Goal: Information Seeking & Learning: Learn about a topic

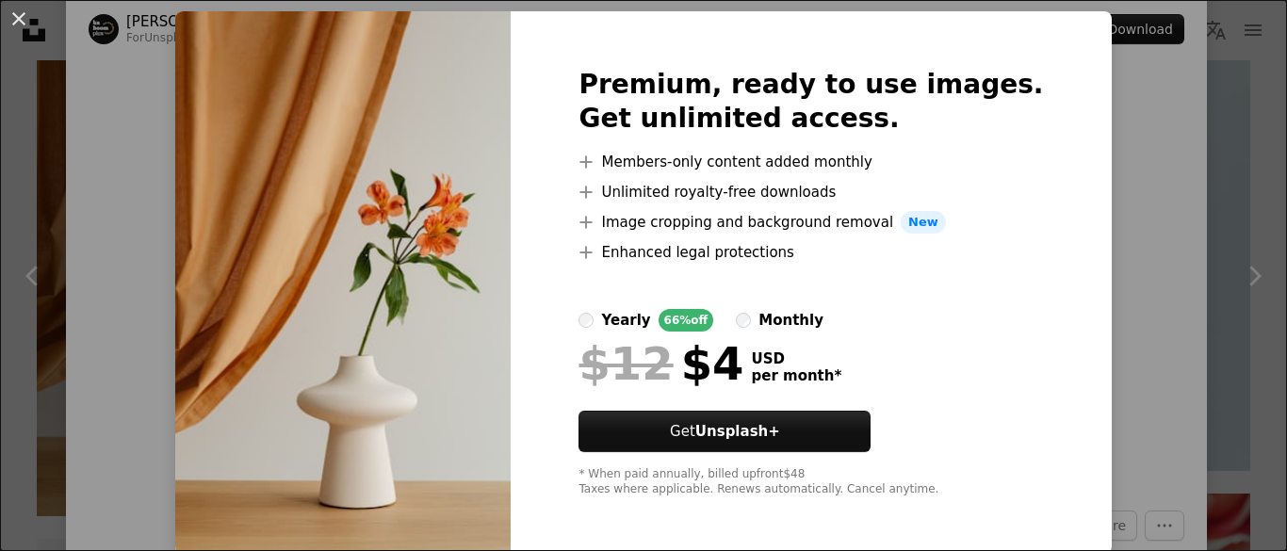
scroll to position [54, 0]
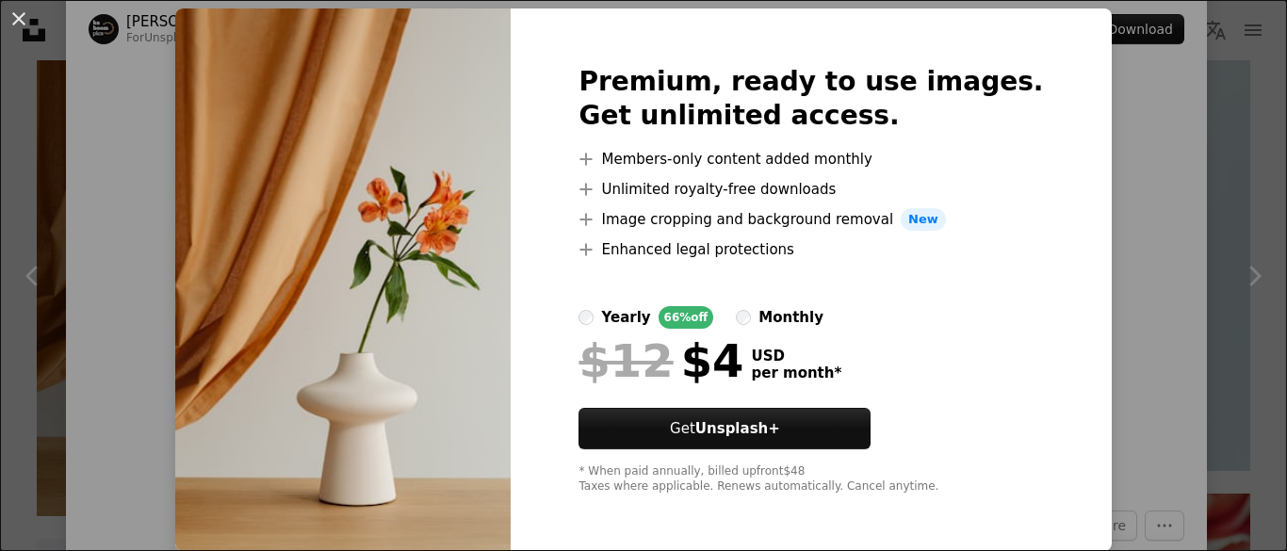
click at [1064, 108] on div "An X shape Premium, ready to use images. Get unlimited access. A plus sign Memb…" at bounding box center [643, 275] width 1287 height 551
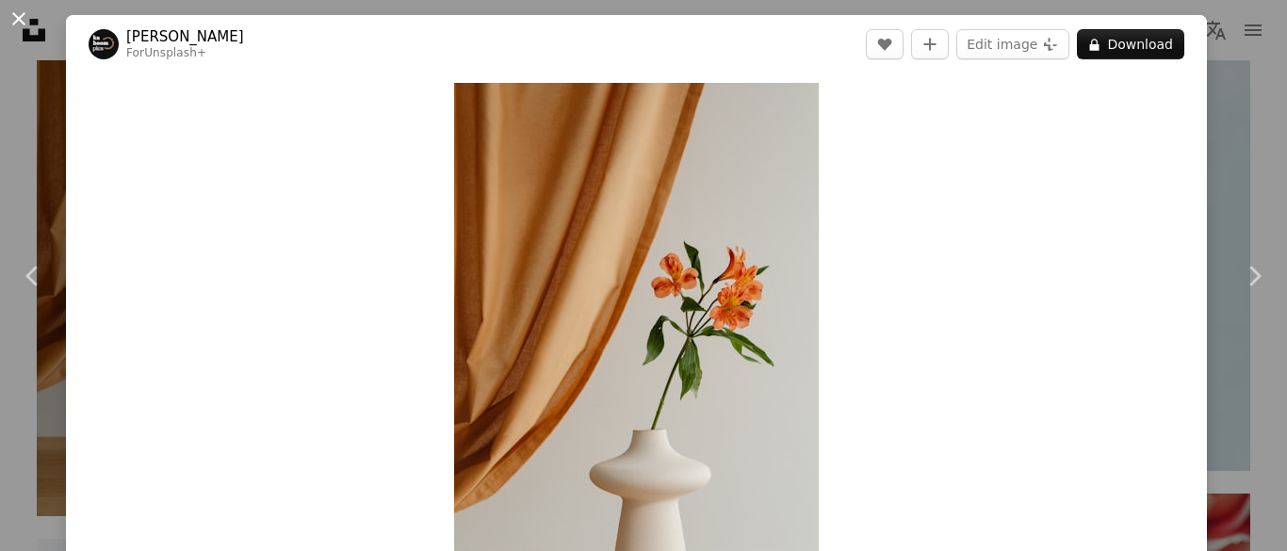
click at [30, 30] on button "An X shape" at bounding box center [19, 19] width 23 height 23
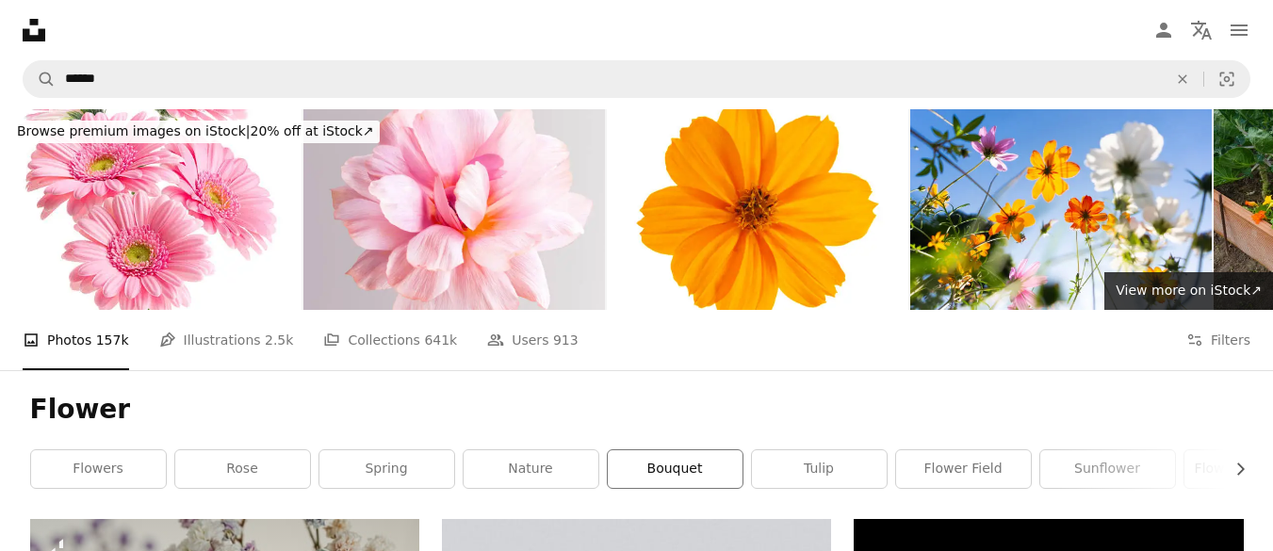
click at [657, 470] on link "bouquet" at bounding box center [675, 469] width 135 height 38
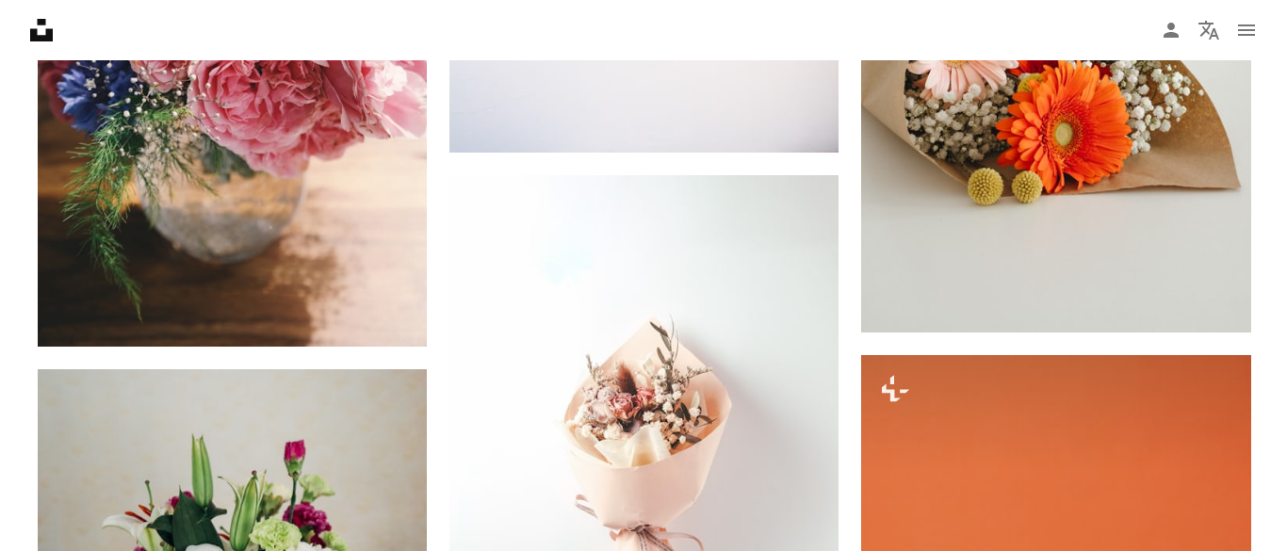
scroll to position [1910, 0]
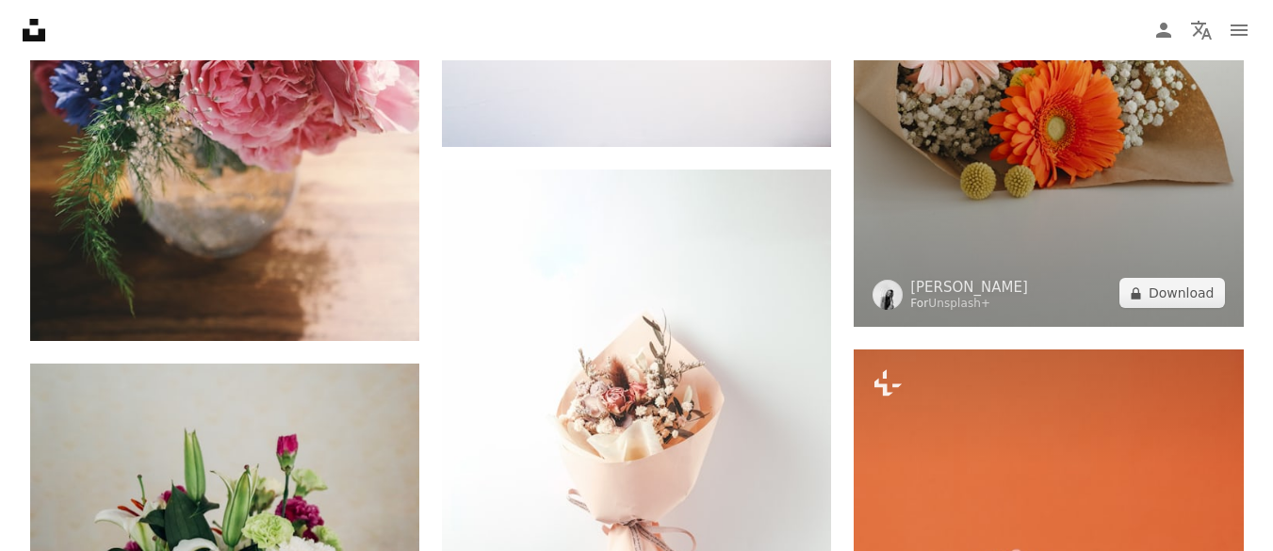
click at [998, 196] on img at bounding box center [1047, 35] width 389 height 584
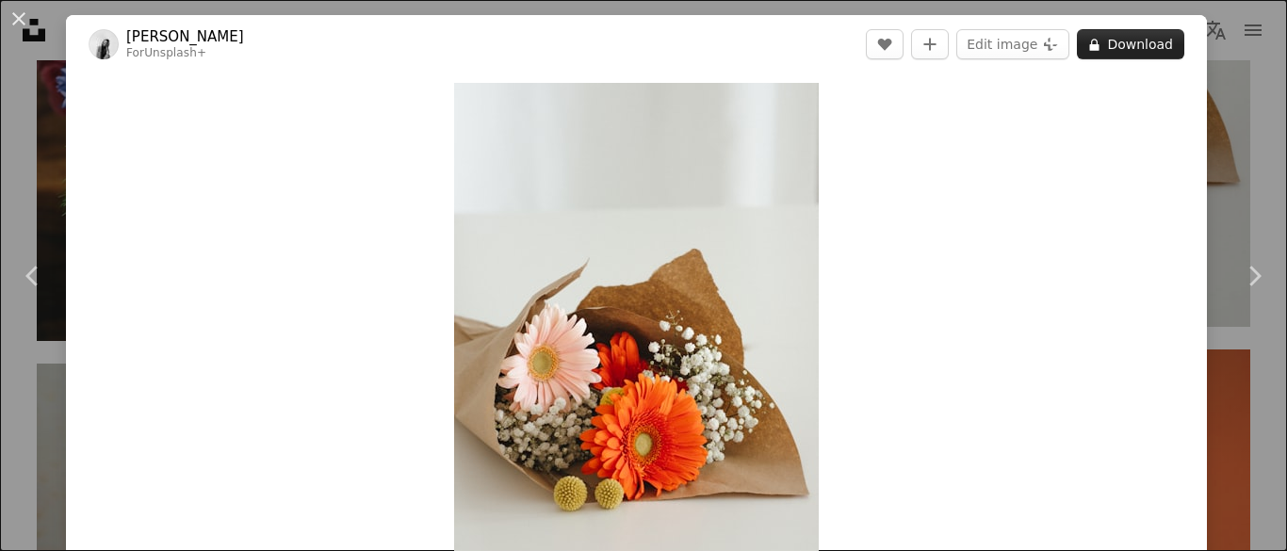
click at [1111, 50] on button "A lock Download" at bounding box center [1130, 44] width 107 height 30
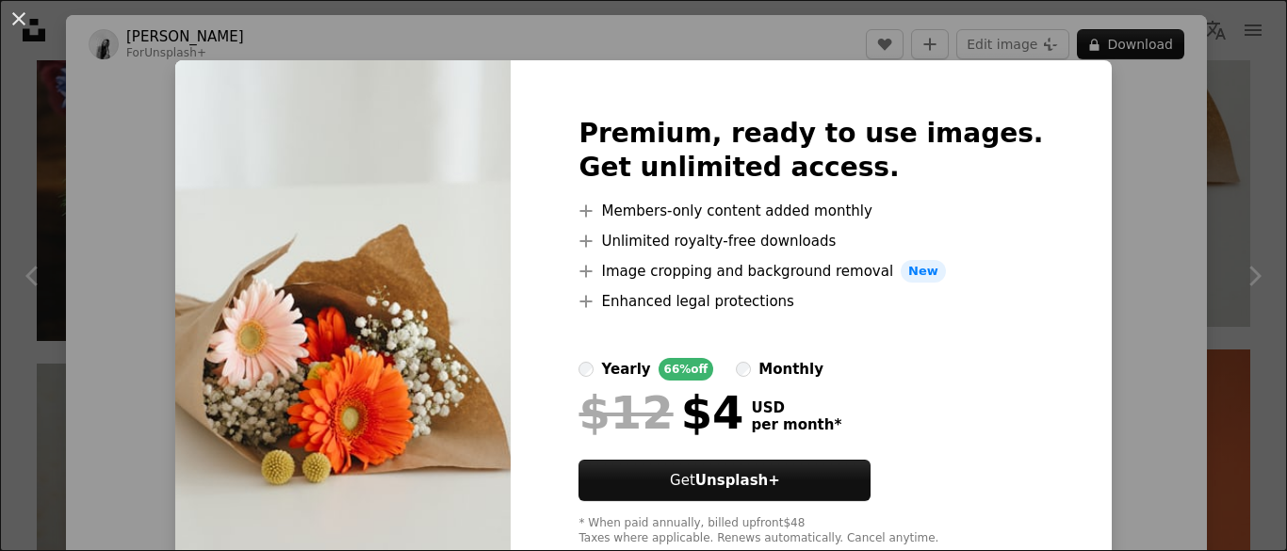
click at [1122, 248] on div "An X shape Premium, ready to use images. Get unlimited access. A plus sign Memb…" at bounding box center [643, 275] width 1287 height 551
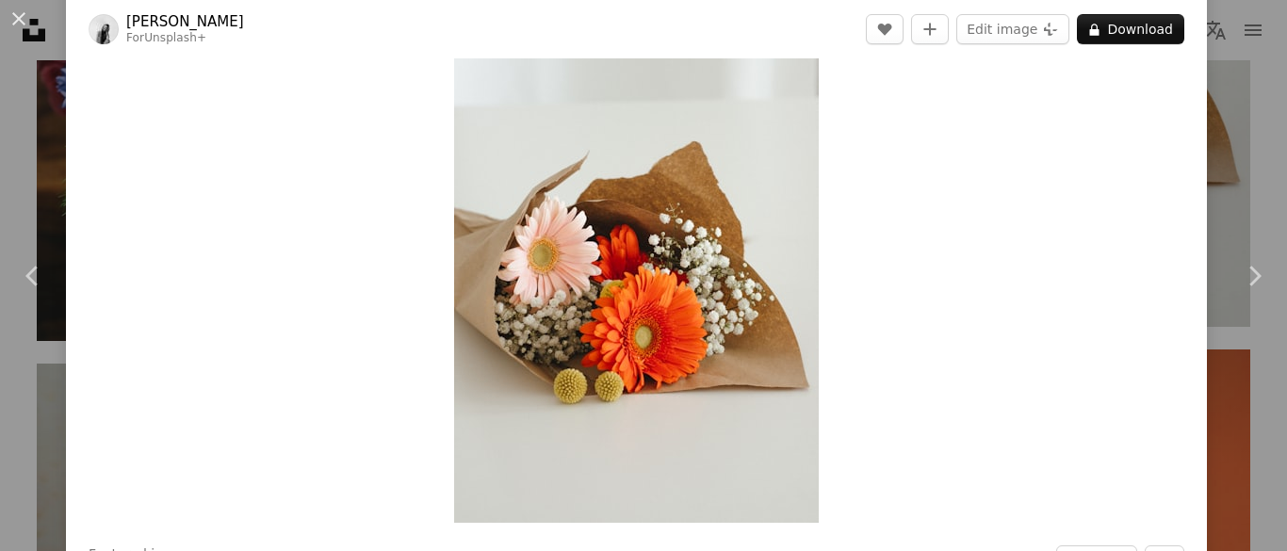
scroll to position [110, 0]
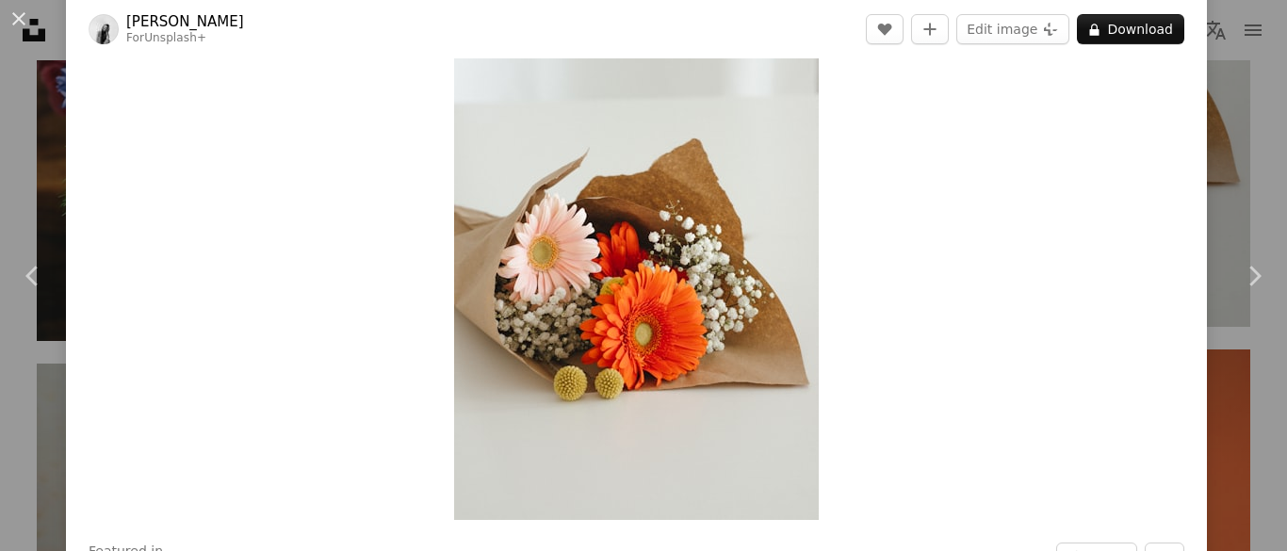
click at [705, 339] on img "Zoom in on this image" at bounding box center [636, 246] width 365 height 547
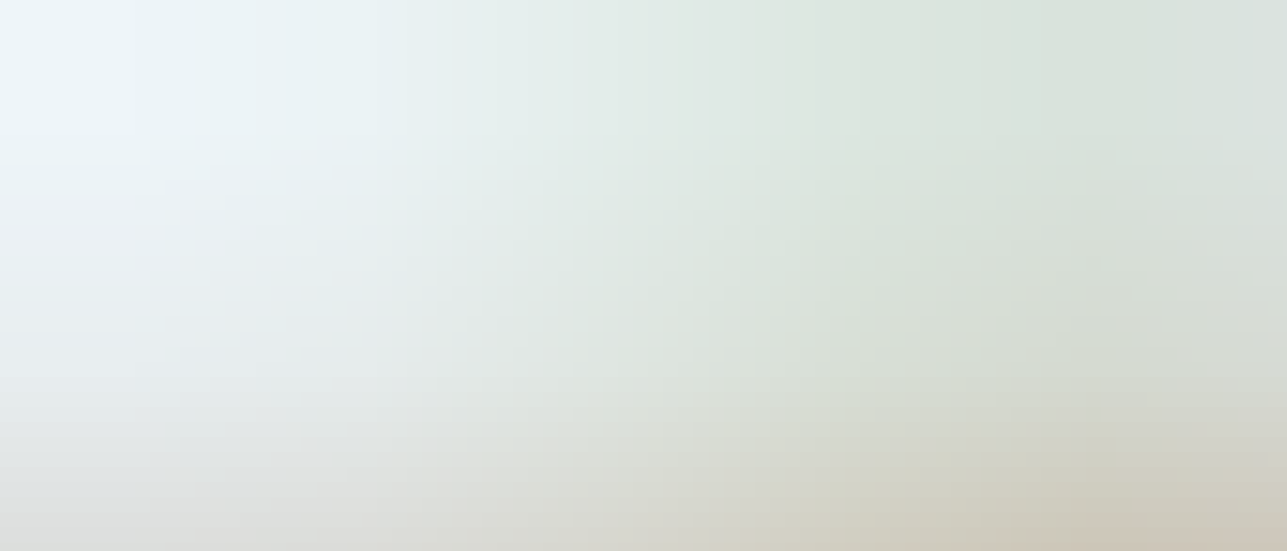
scroll to position [671, 0]
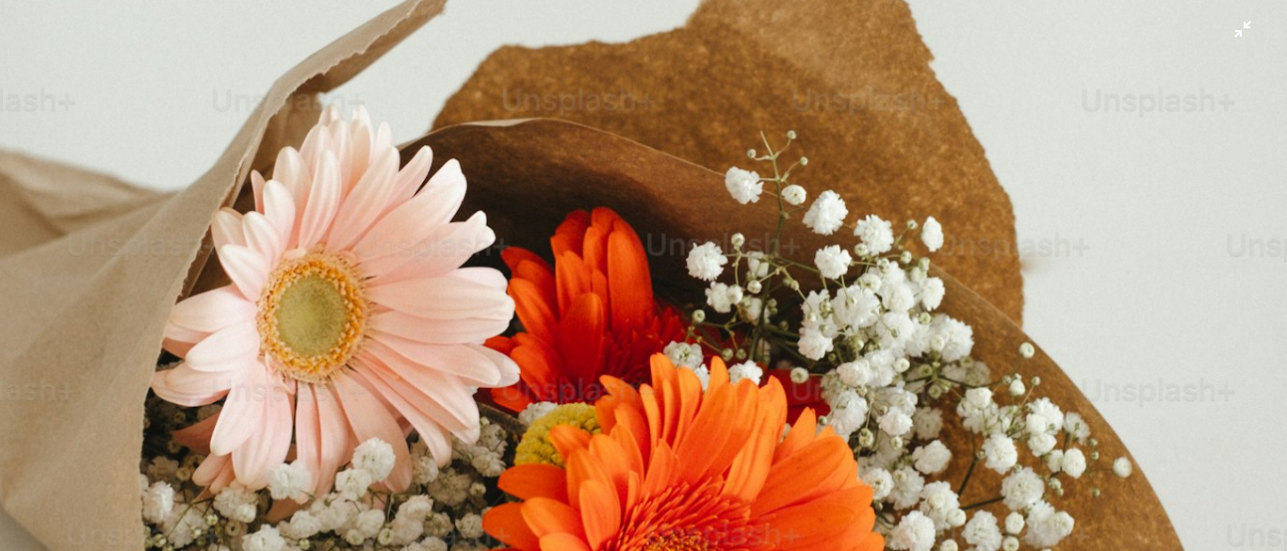
click at [705, 339] on img "Zoom out on this image" at bounding box center [643, 294] width 1289 height 1933
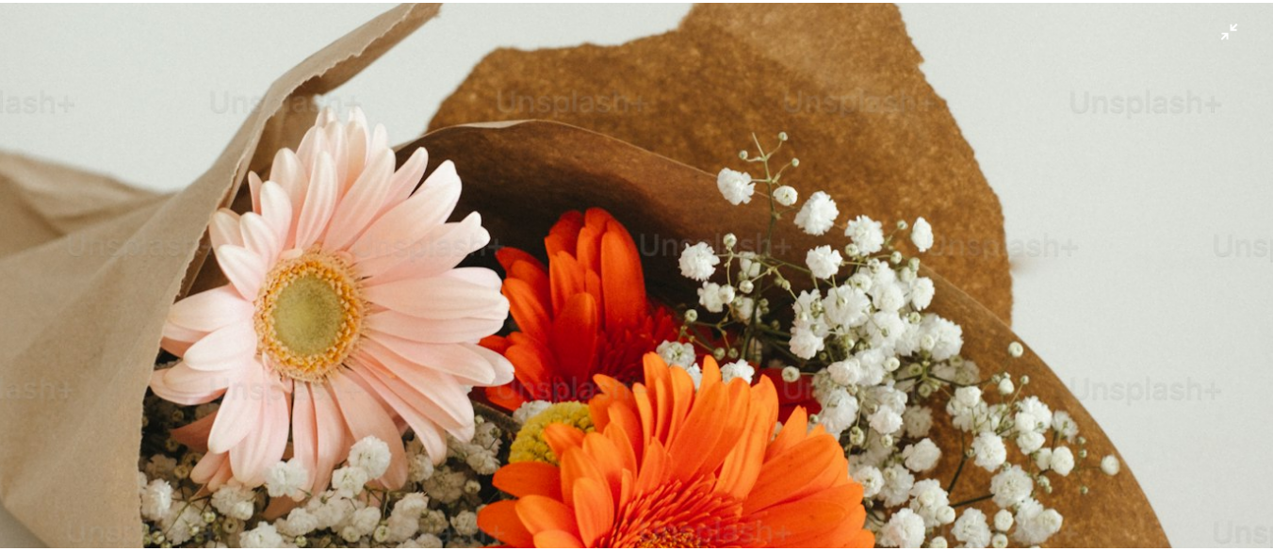
scroll to position [83, 0]
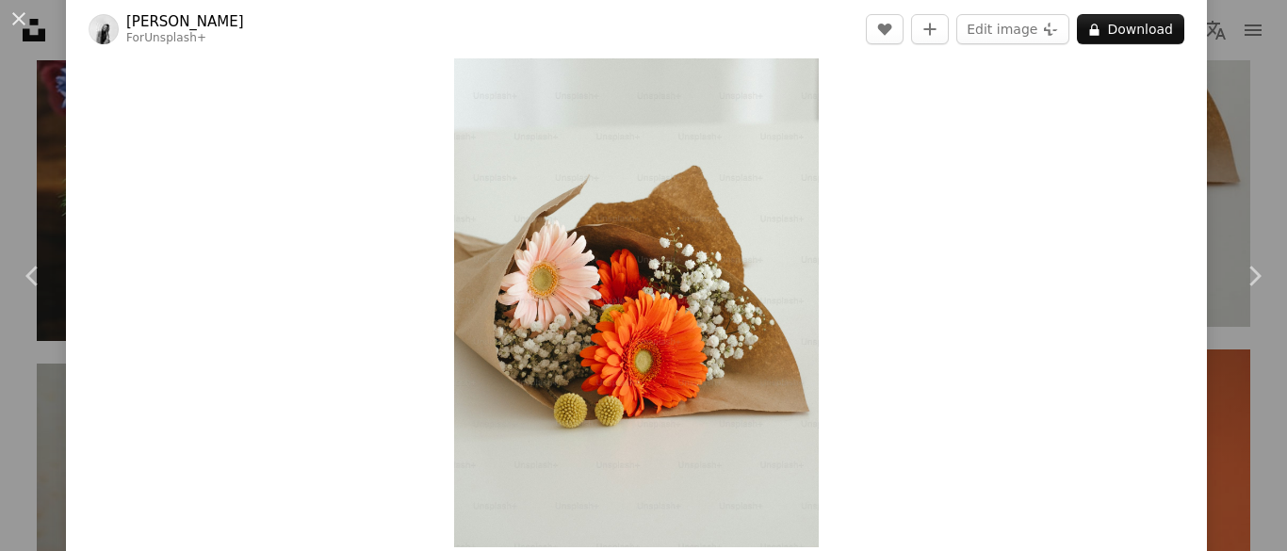
click at [837, 183] on div "Zoom in" at bounding box center [636, 274] width 1141 height 566
click at [17, 24] on button "An X shape" at bounding box center [19, 19] width 23 height 23
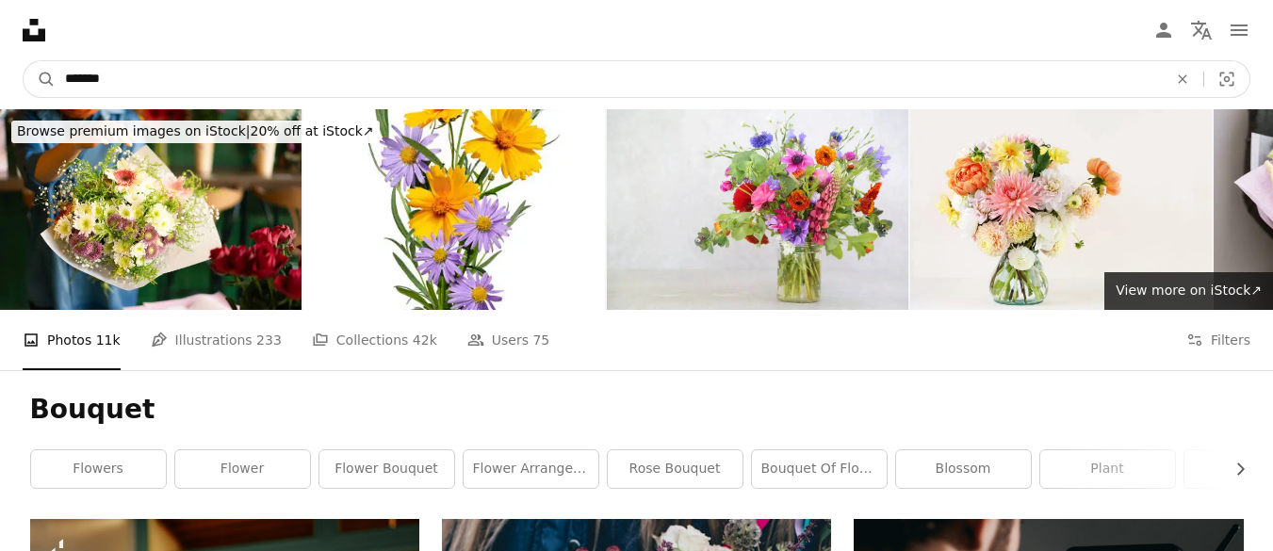
click at [274, 87] on input "*******" at bounding box center [609, 79] width 1106 height 36
type input "*"
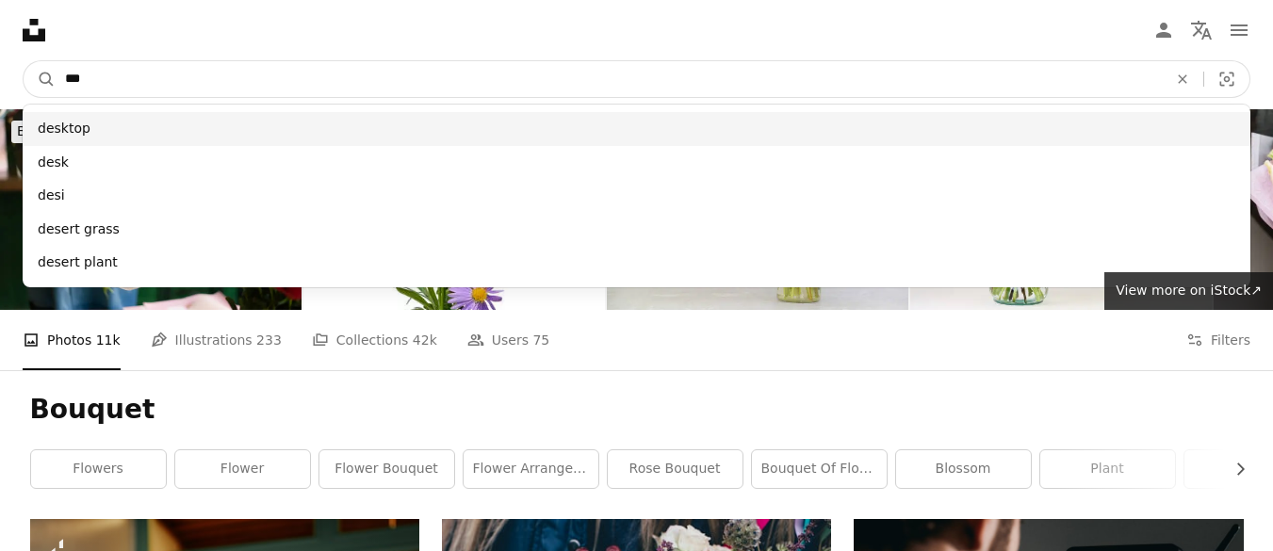
type input "***"
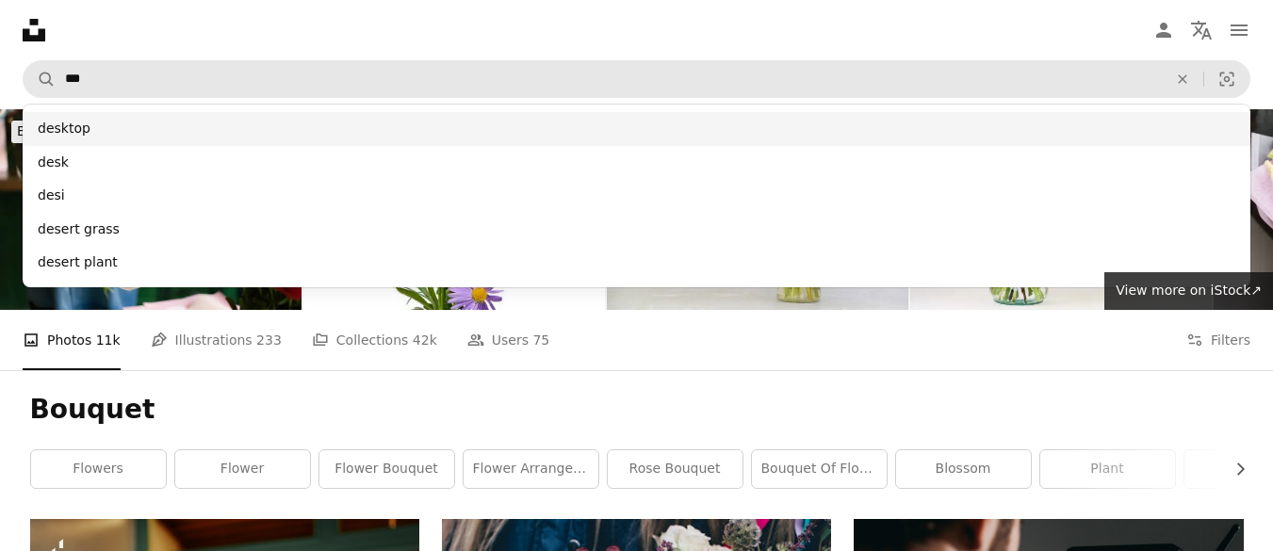
click at [293, 126] on div "desktop" at bounding box center [636, 129] width 1227 height 34
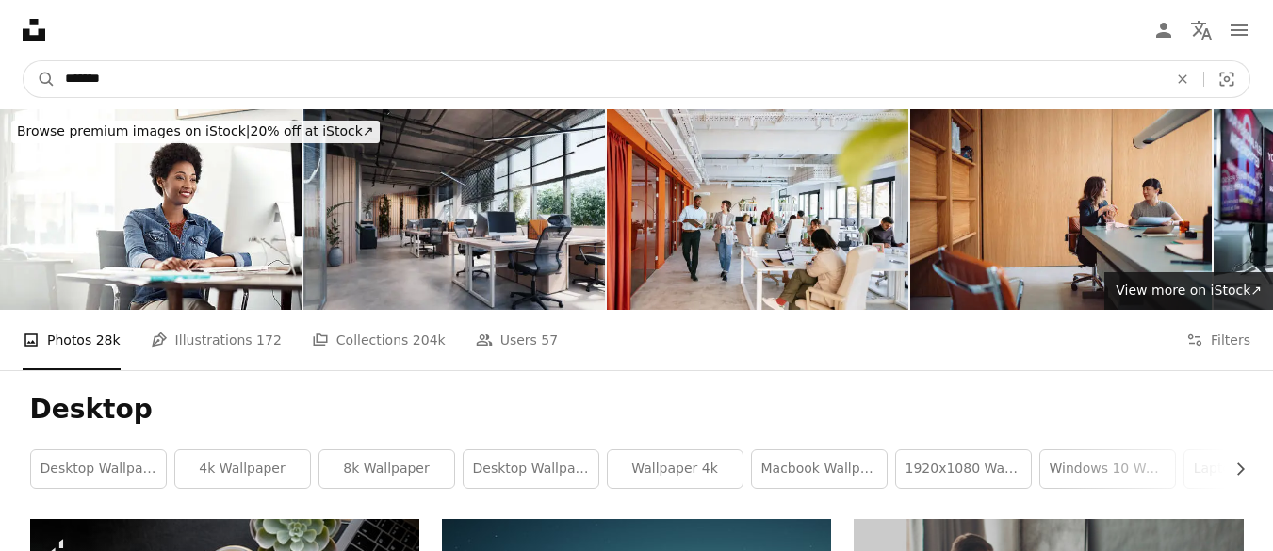
click at [71, 81] on input "*******" at bounding box center [609, 79] width 1106 height 36
type input "**********"
click at [24, 61] on button "A magnifying glass" at bounding box center [40, 79] width 32 height 36
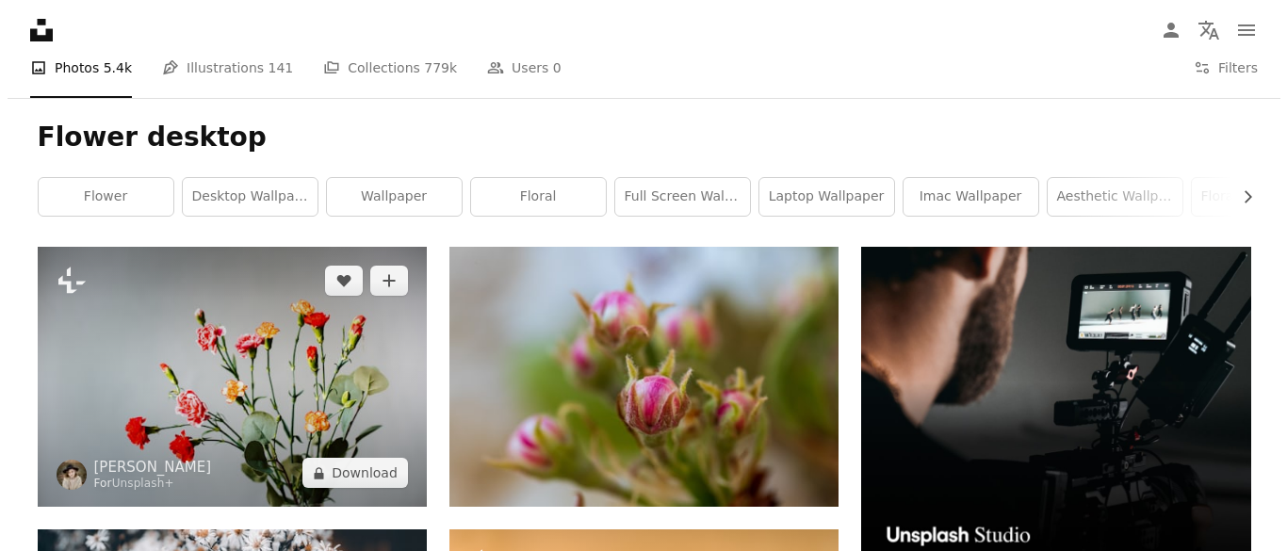
scroll to position [262, 0]
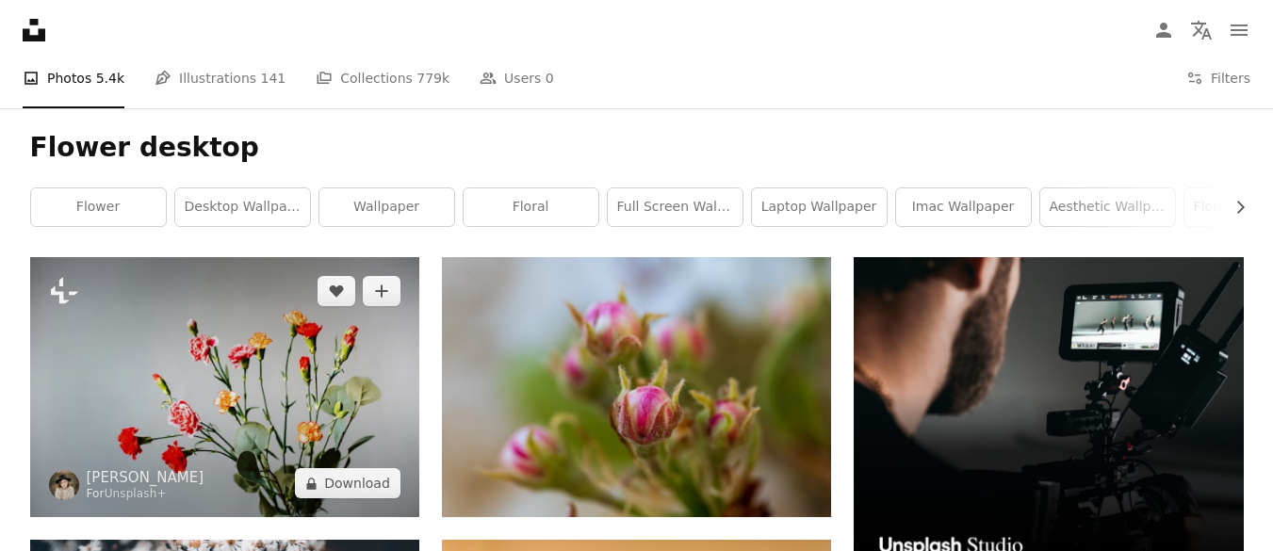
click at [274, 405] on img at bounding box center [224, 387] width 389 height 260
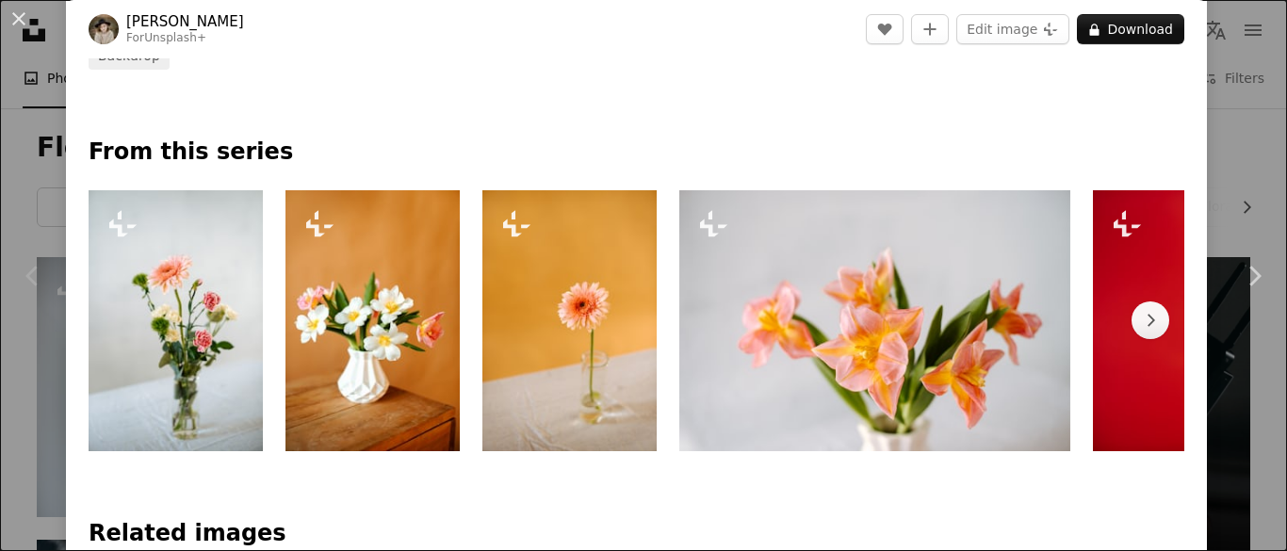
scroll to position [743, 0]
click at [1144, 313] on icon "Chevron right" at bounding box center [1150, 319] width 19 height 19
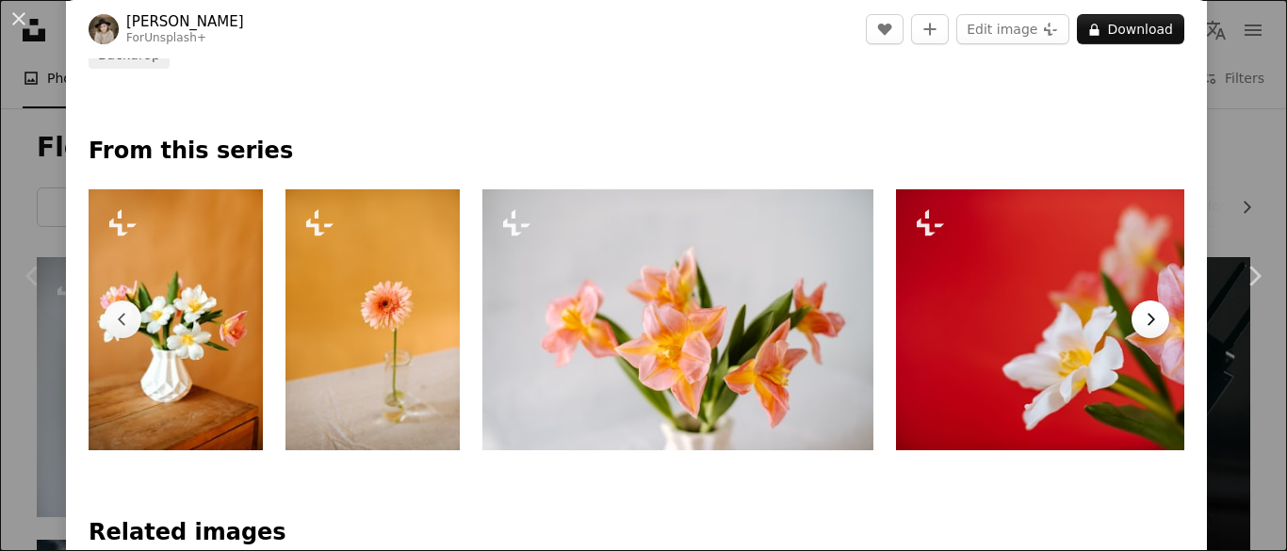
click at [1143, 313] on icon "Chevron right" at bounding box center [1150, 319] width 19 height 19
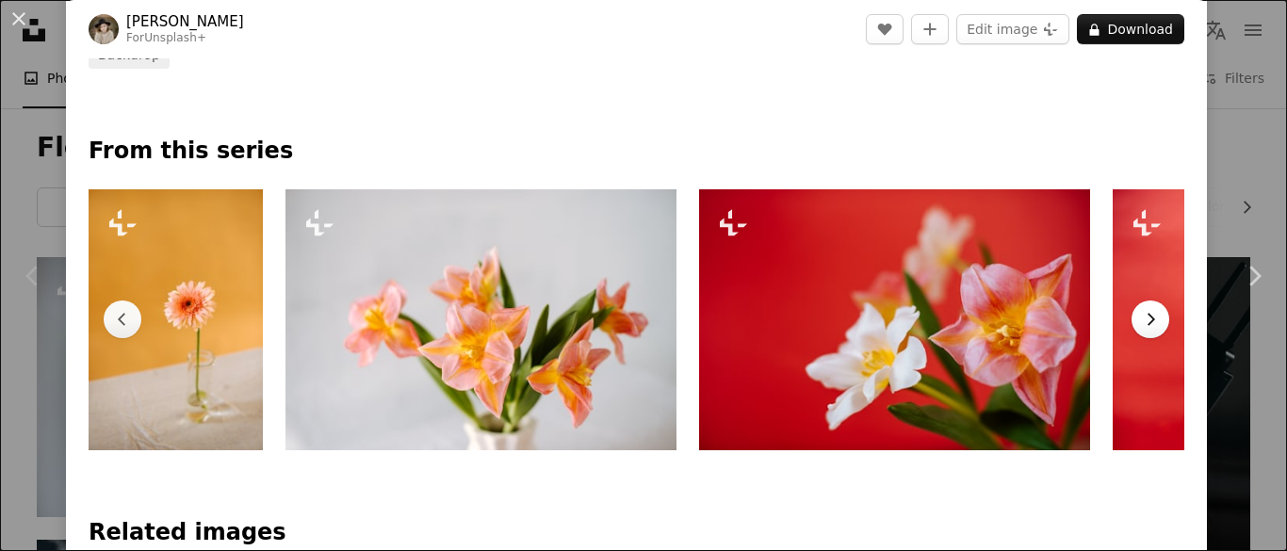
click at [1143, 313] on icon "Chevron right" at bounding box center [1150, 319] width 19 height 19
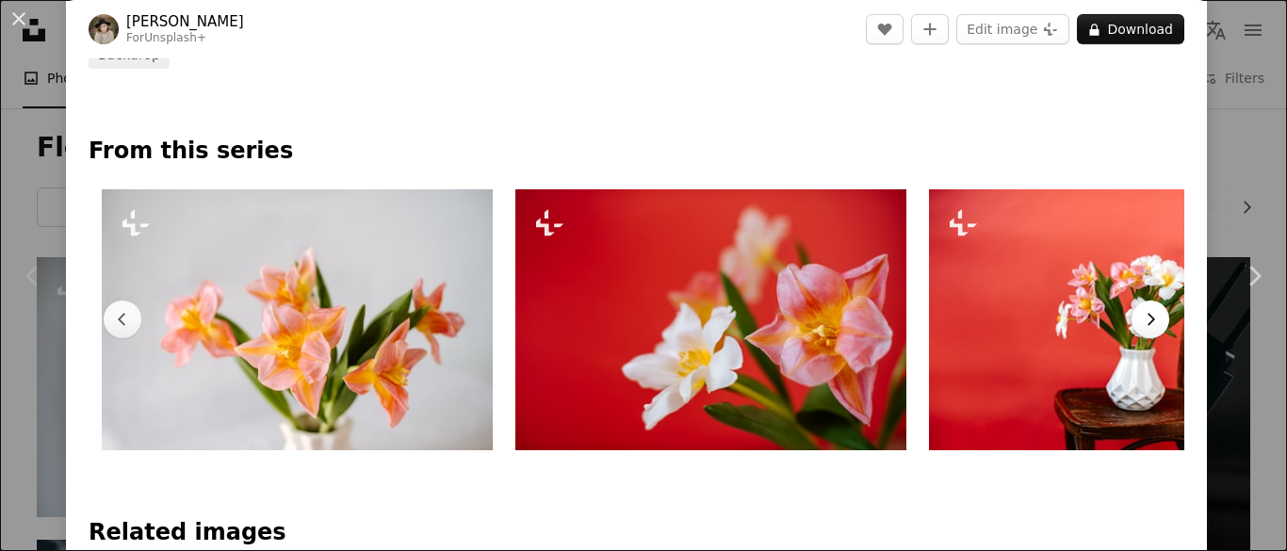
click at [1143, 313] on icon "Chevron right" at bounding box center [1150, 319] width 19 height 19
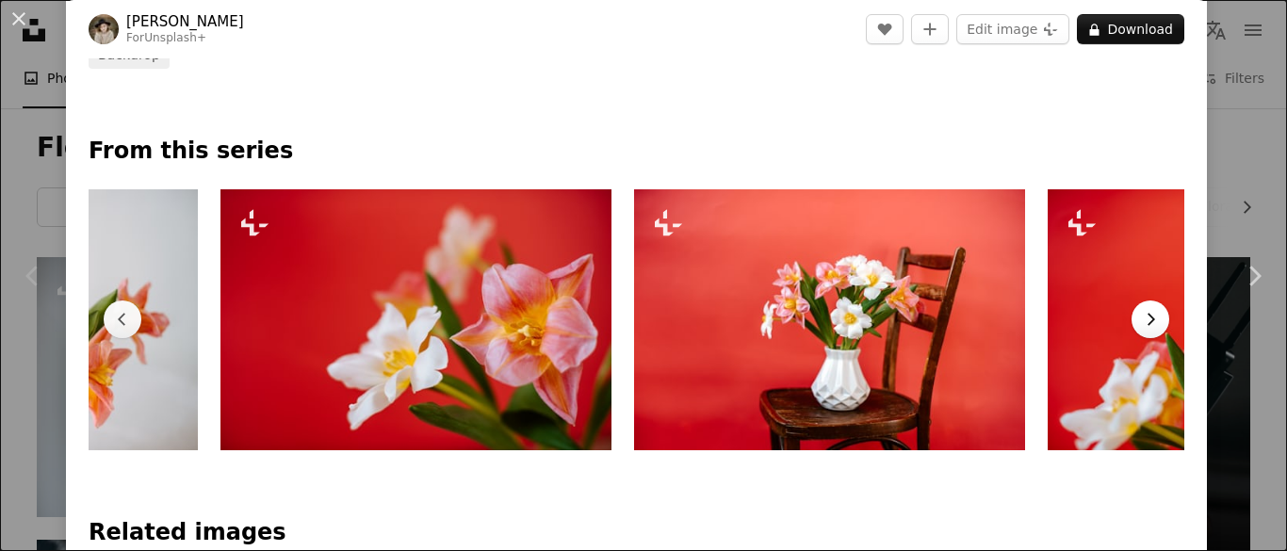
click at [1143, 313] on icon "Chevron right" at bounding box center [1150, 319] width 19 height 19
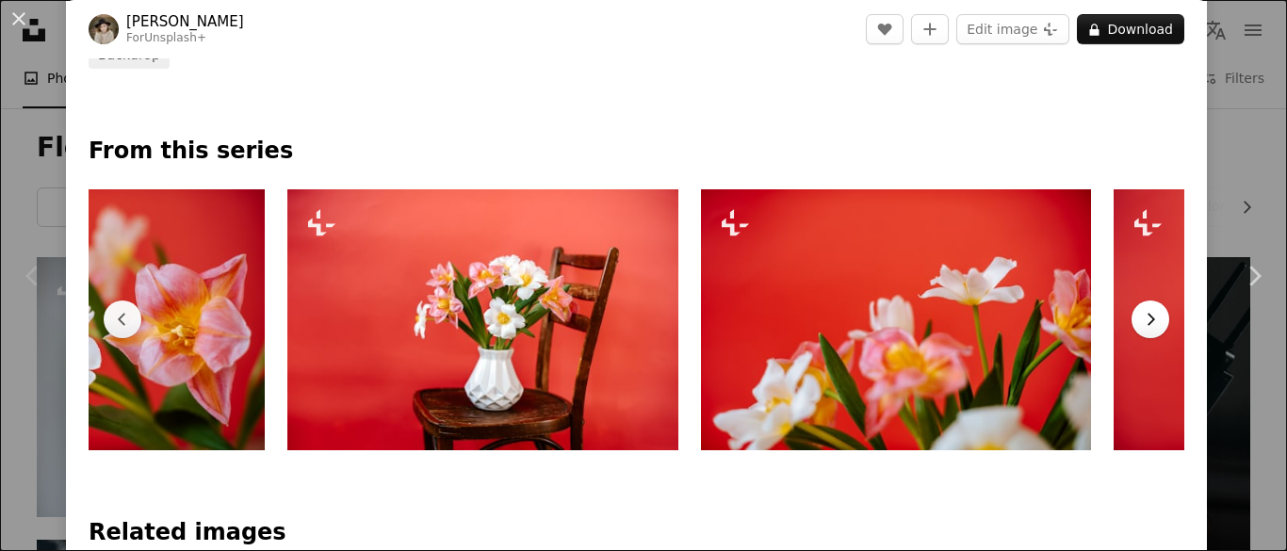
click at [1143, 313] on icon "Chevron right" at bounding box center [1150, 319] width 19 height 19
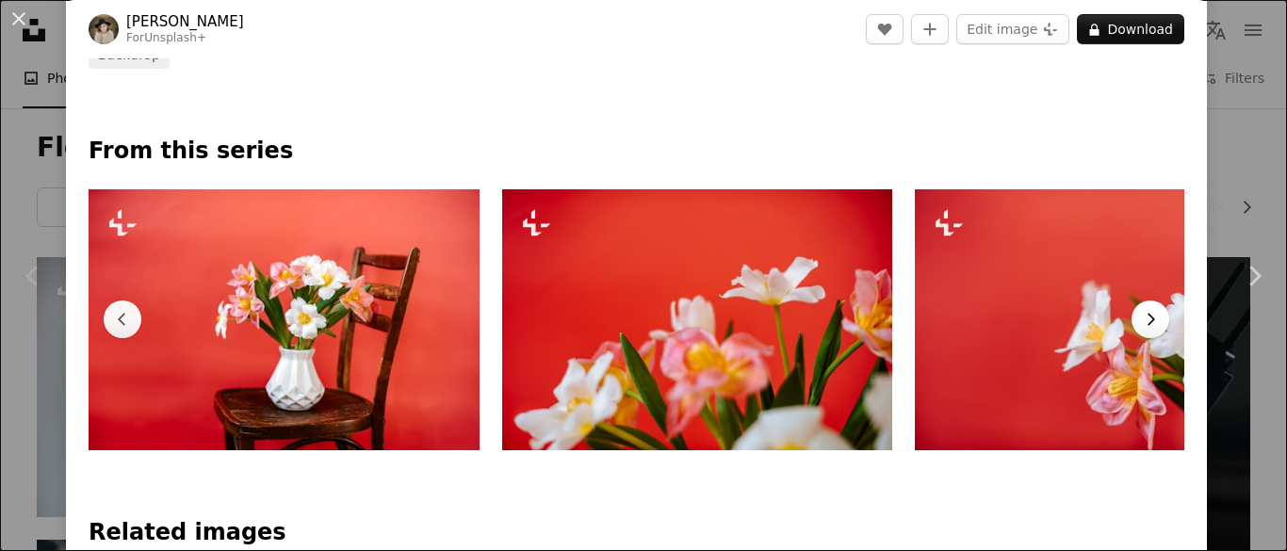
click at [1143, 313] on icon "Chevron right" at bounding box center [1150, 319] width 19 height 19
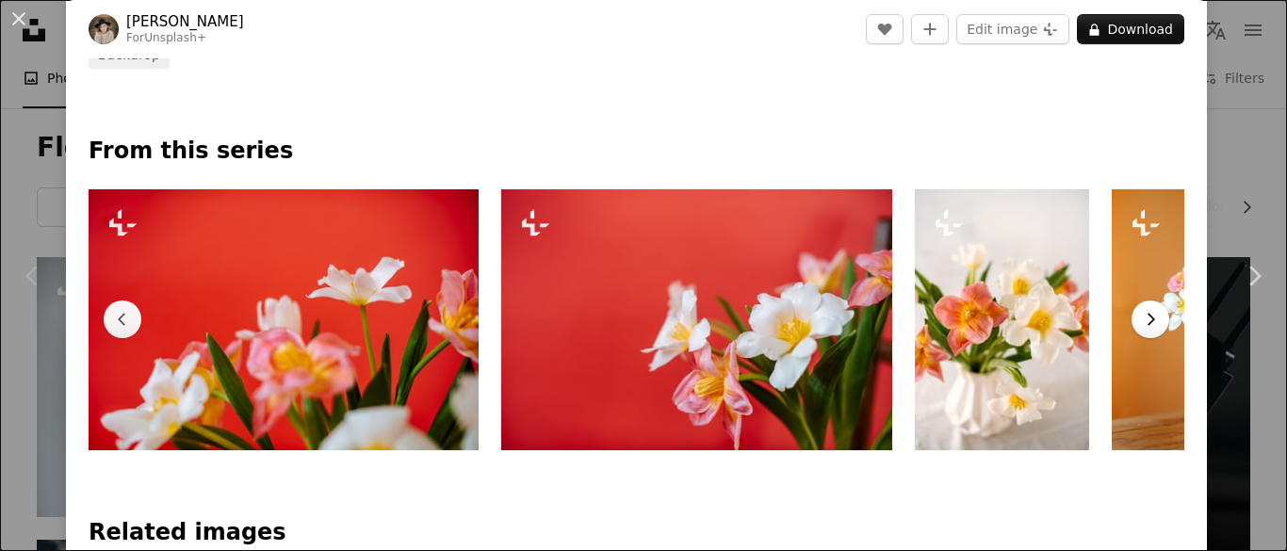
click at [1143, 313] on icon "Chevron right" at bounding box center [1150, 319] width 19 height 19
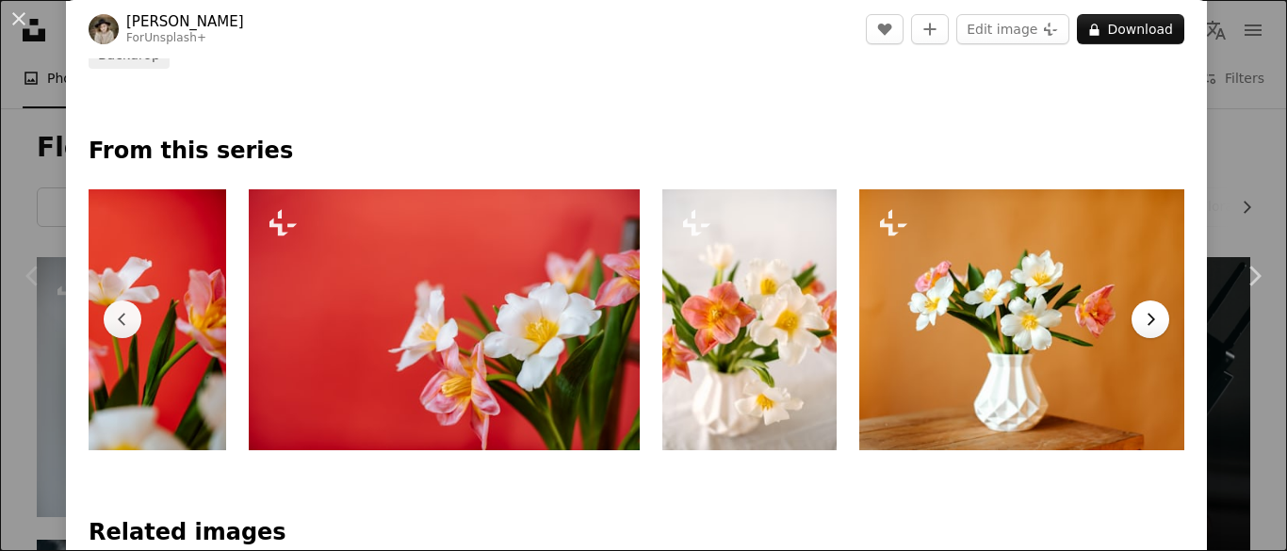
click at [1143, 313] on icon "Chevron right" at bounding box center [1150, 319] width 19 height 19
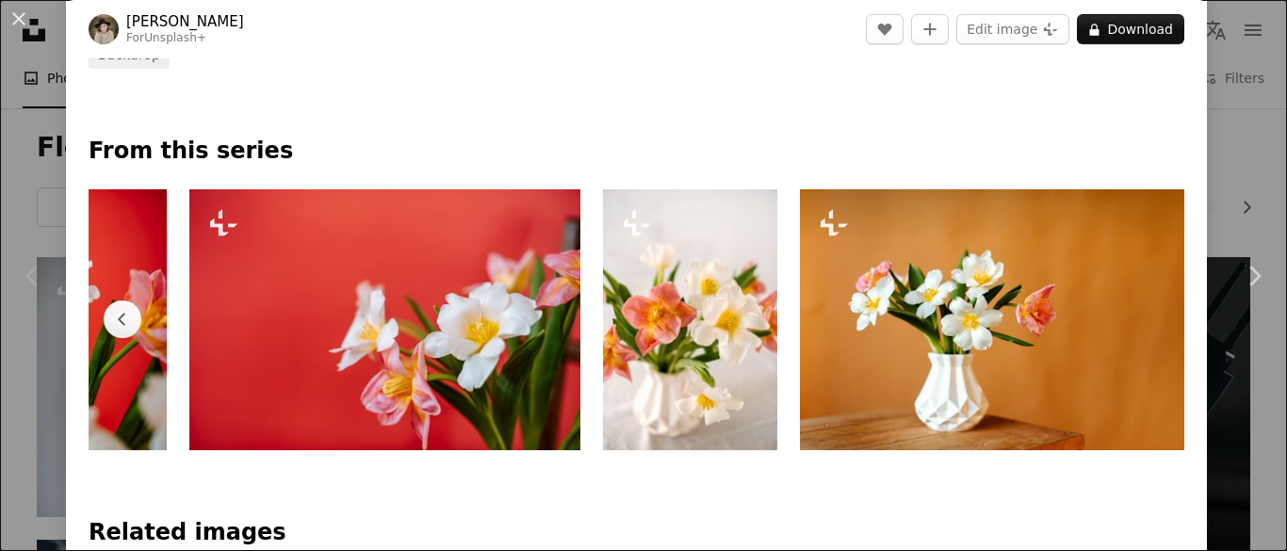
scroll to position [0, 2157]
click at [1143, 313] on img at bounding box center [992, 319] width 384 height 261
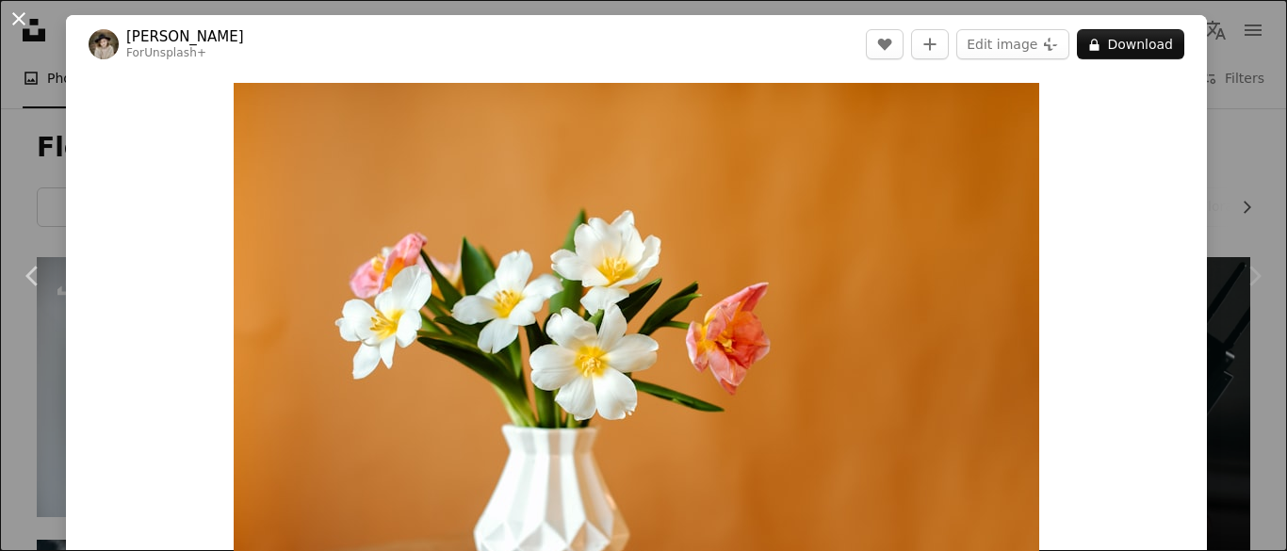
click at [24, 19] on button "An X shape" at bounding box center [19, 19] width 23 height 23
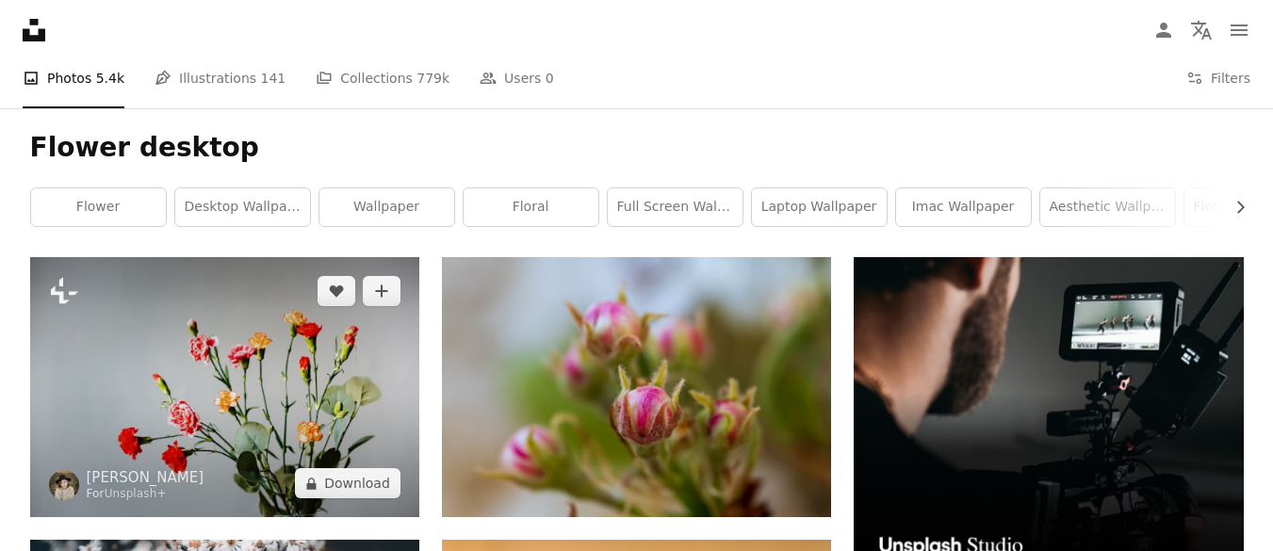
click at [349, 386] on img at bounding box center [224, 387] width 389 height 260
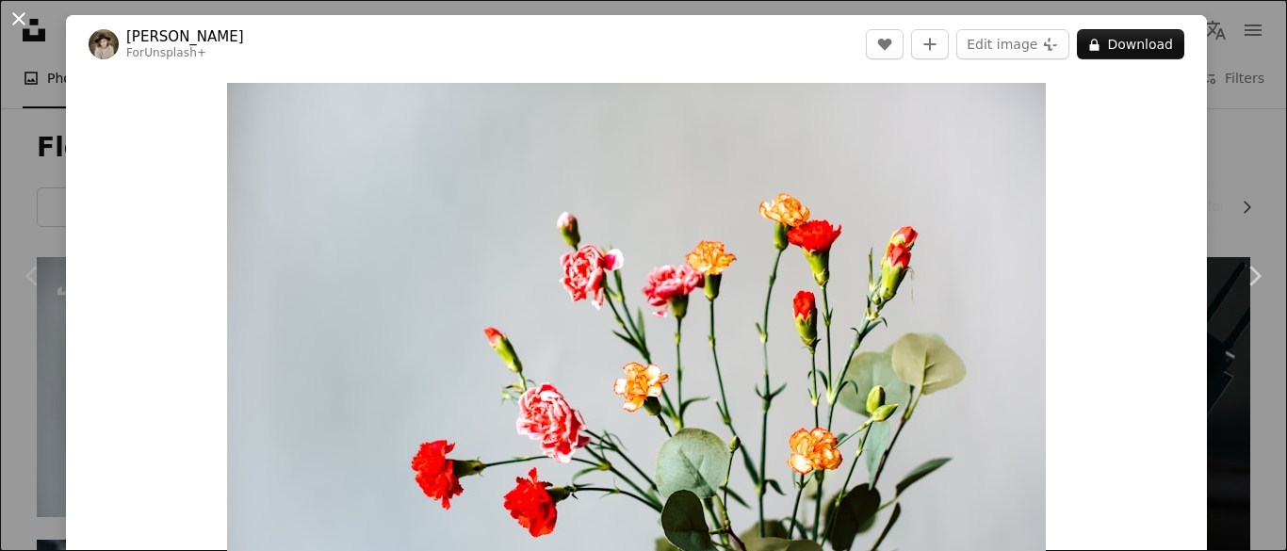
click at [20, 19] on button "An X shape" at bounding box center [19, 19] width 23 height 23
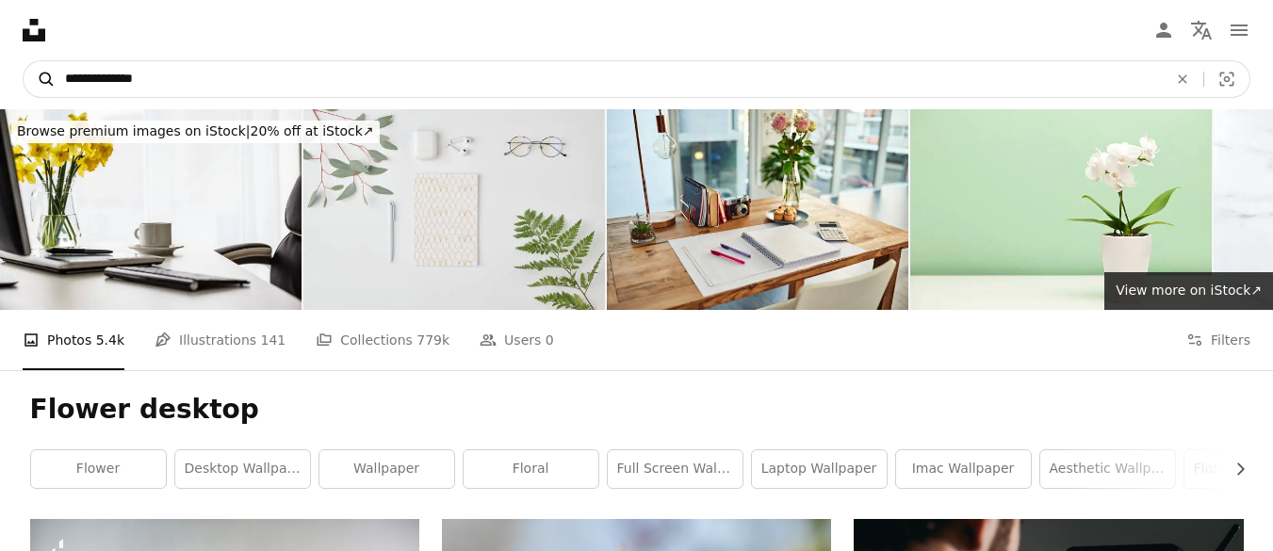
drag, startPoint x: 104, startPoint y: 75, endPoint x: 53, endPoint y: 81, distance: 51.2
click at [53, 81] on form "**********" at bounding box center [636, 79] width 1227 height 38
type input "**********"
click at [24, 61] on button "A magnifying glass" at bounding box center [40, 79] width 32 height 36
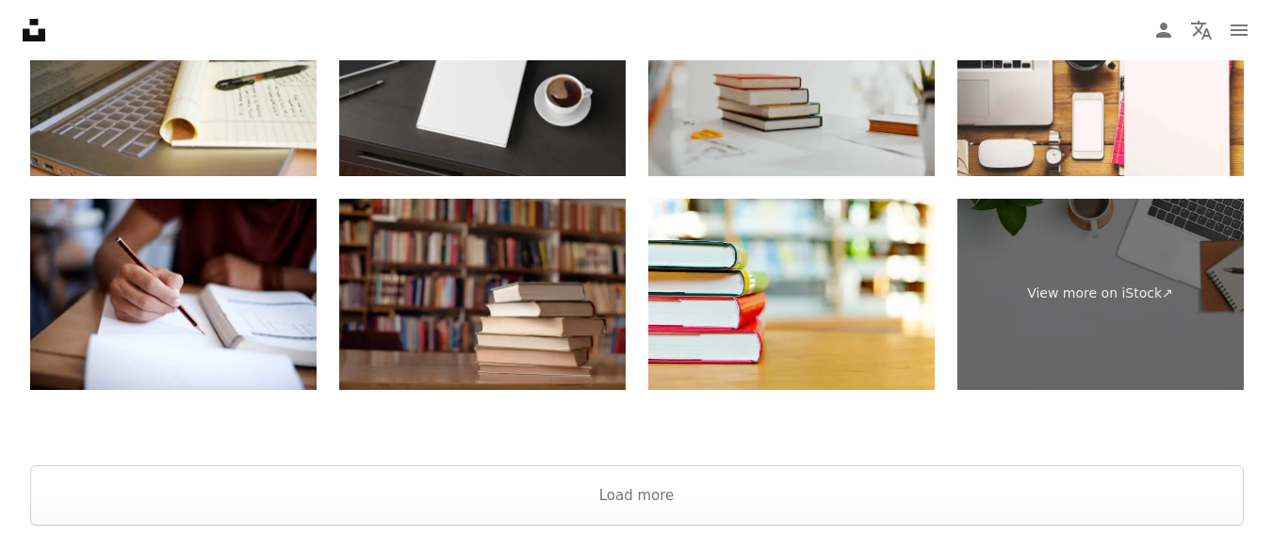
scroll to position [4490, 0]
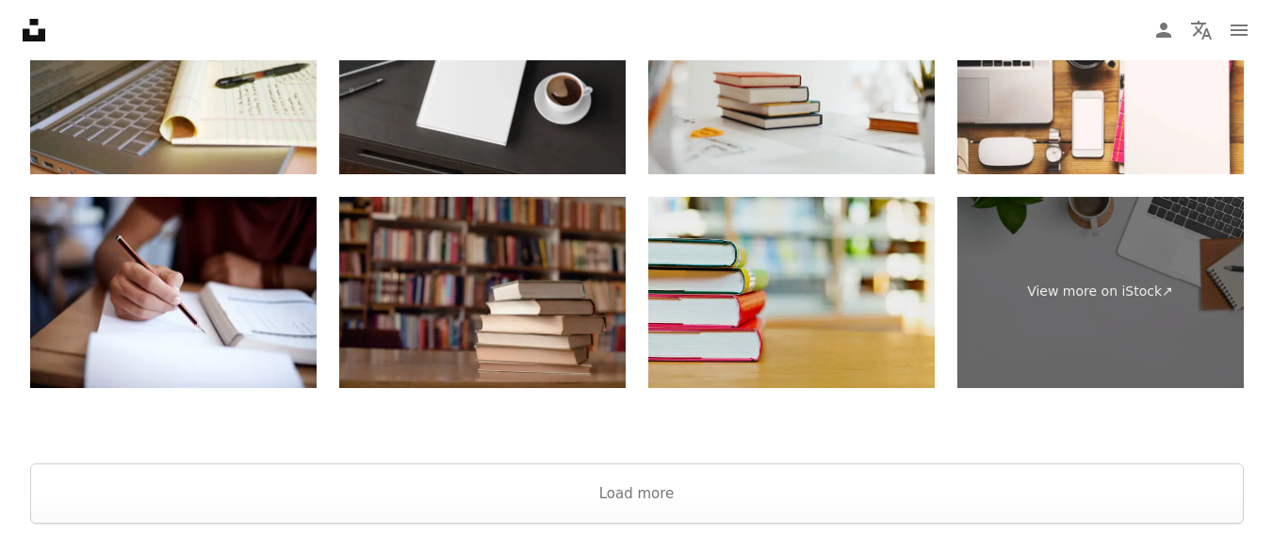
click at [820, 328] on img at bounding box center [791, 292] width 286 height 191
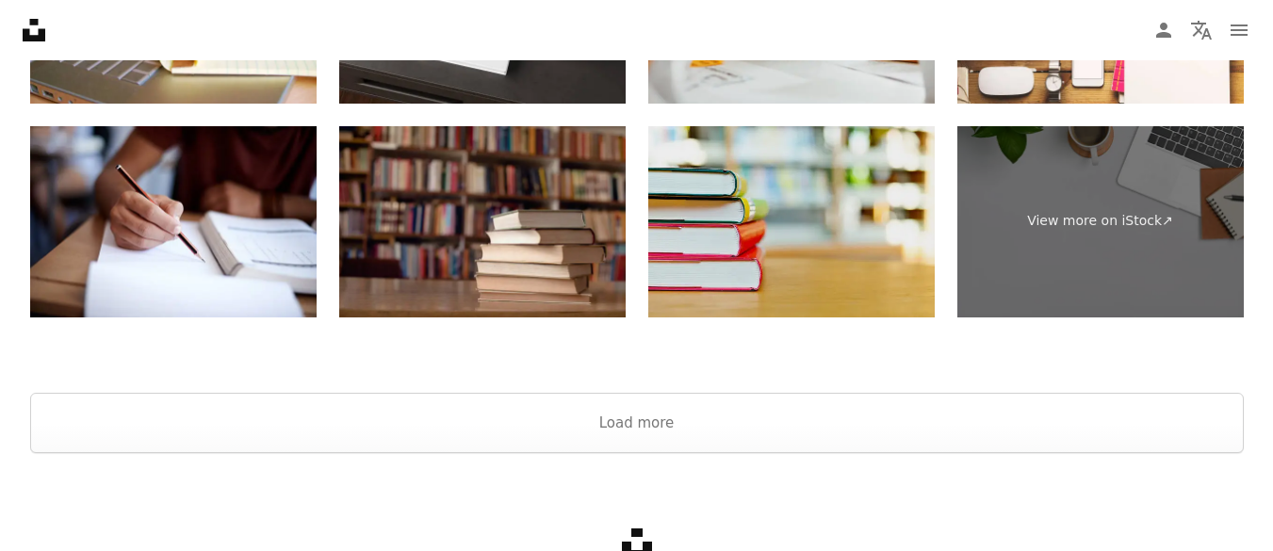
scroll to position [4563, 0]
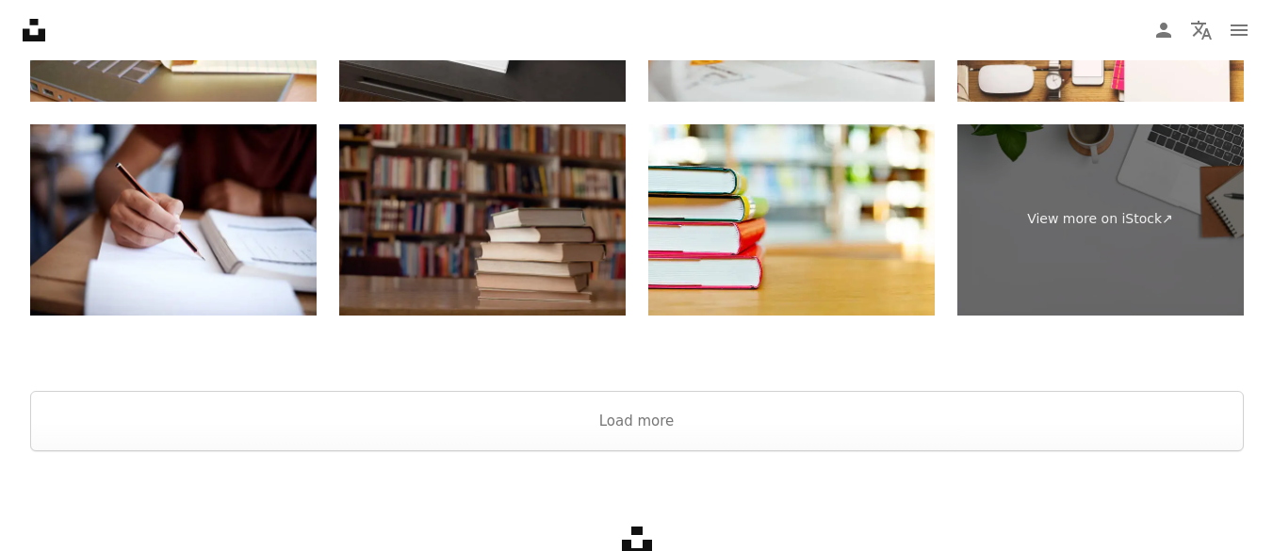
click at [472, 231] on img at bounding box center [482, 219] width 286 height 191
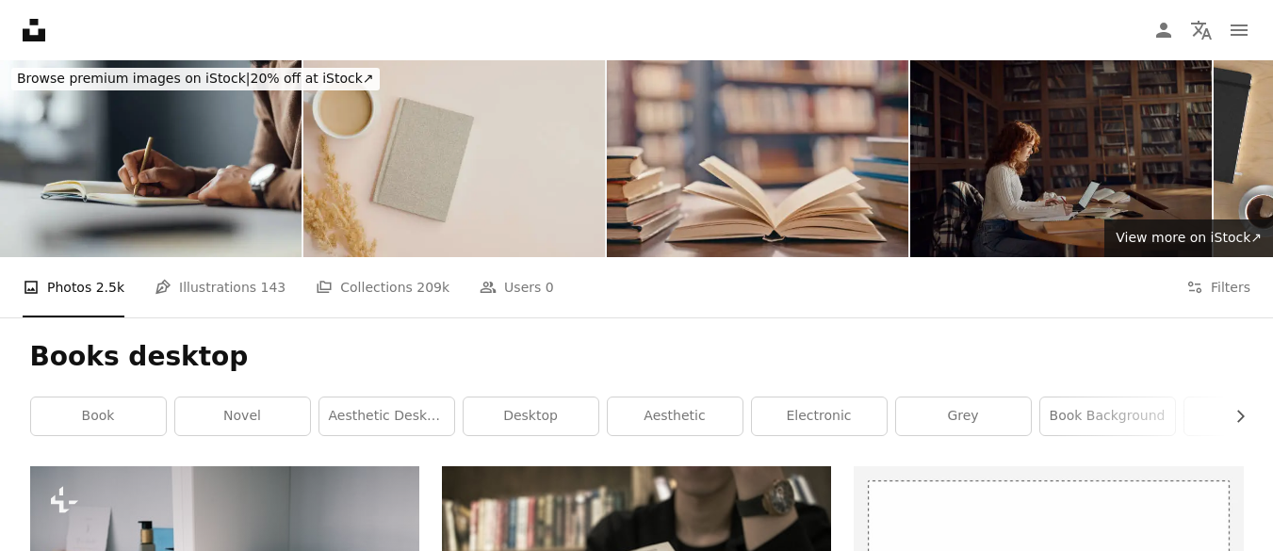
scroll to position [0, 0]
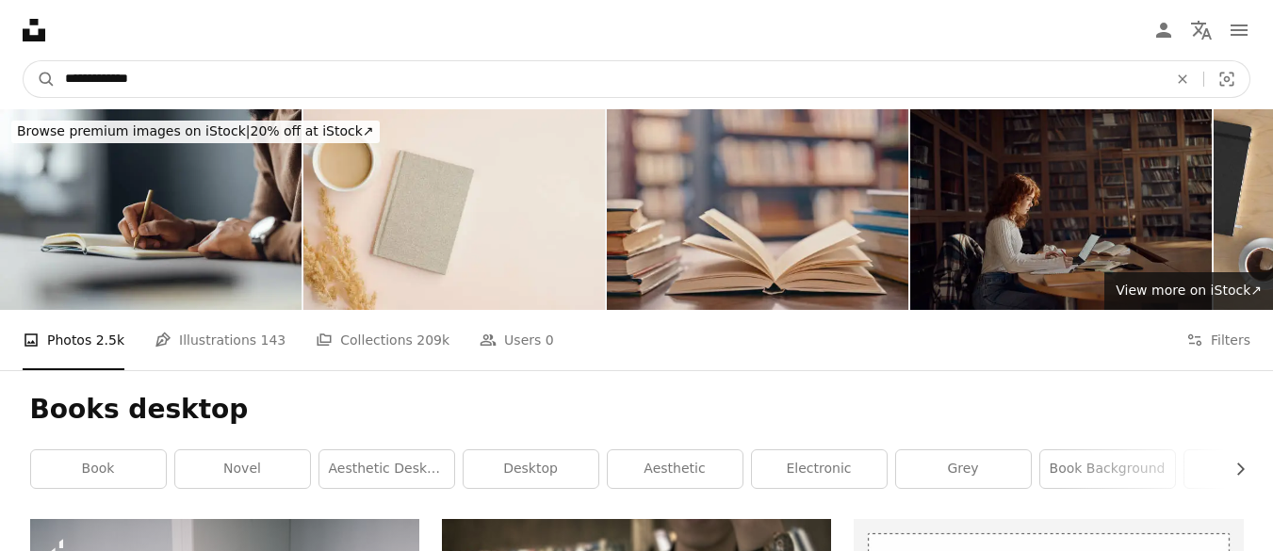
click at [160, 73] on input "**********" at bounding box center [609, 79] width 1106 height 36
drag, startPoint x: 159, startPoint y: 74, endPoint x: 32, endPoint y: 71, distance: 127.2
click at [32, 71] on form "**********" at bounding box center [636, 79] width 1227 height 38
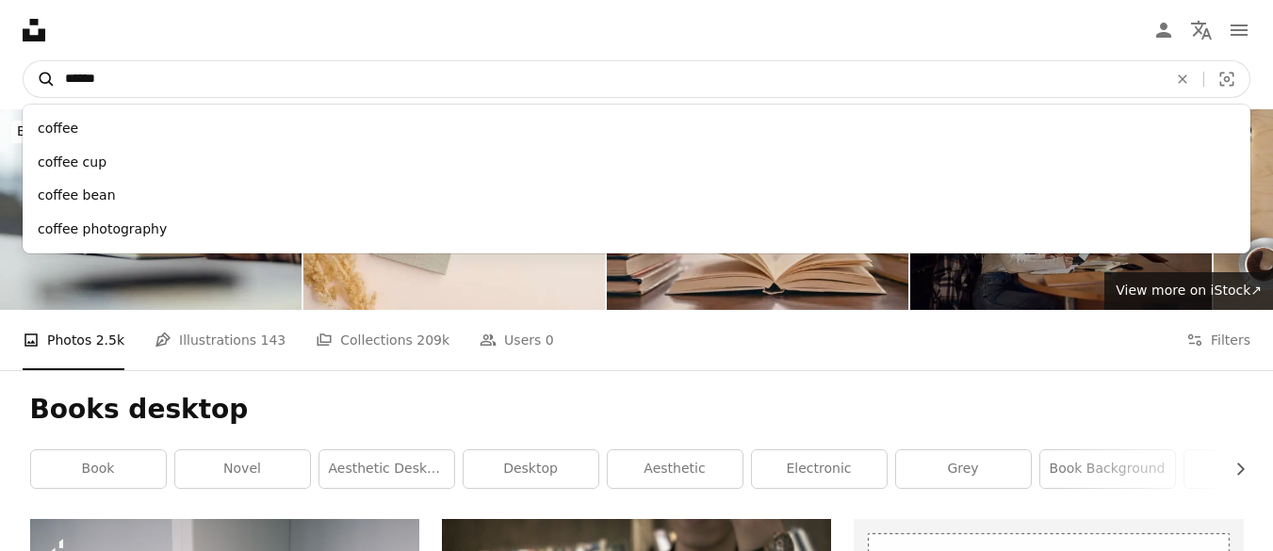
type input "******"
click at [24, 61] on button "A magnifying glass" at bounding box center [40, 79] width 32 height 36
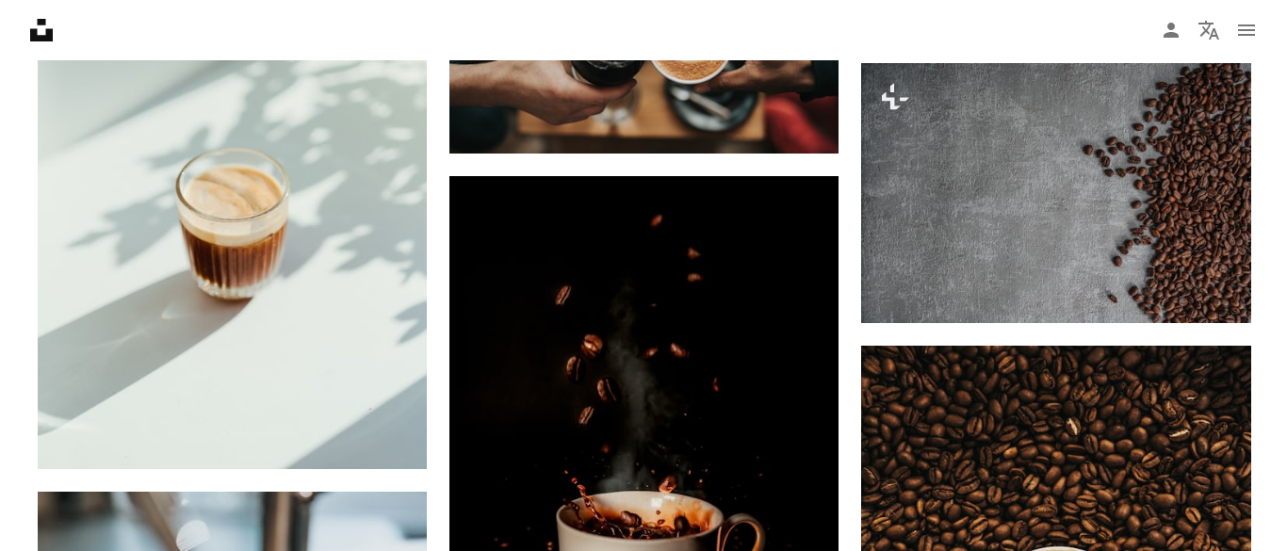
scroll to position [2973, 0]
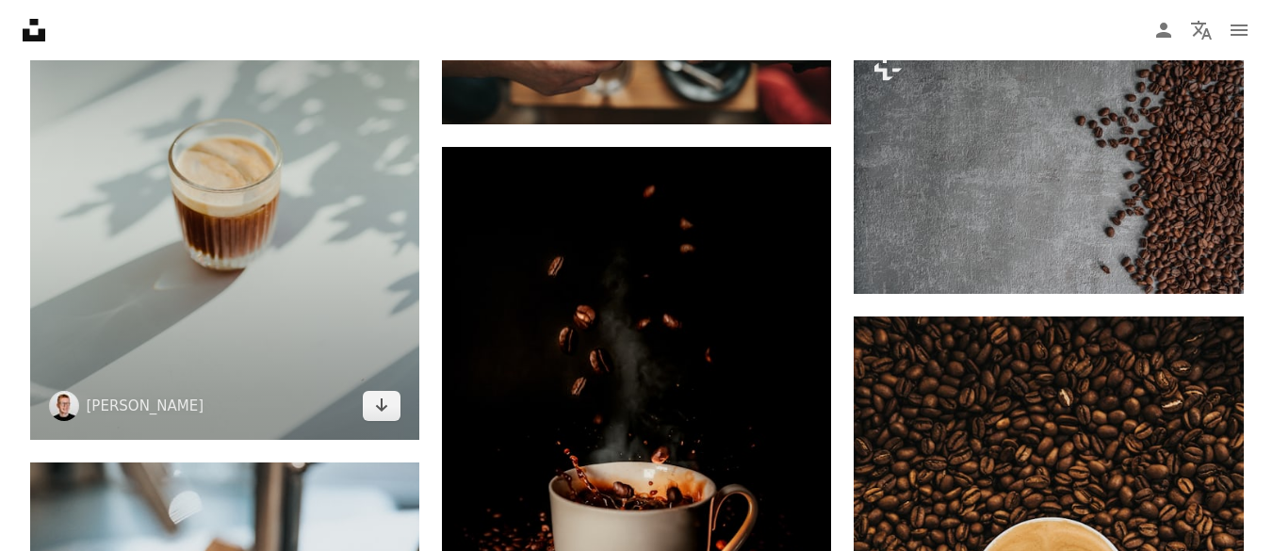
click at [334, 347] on img at bounding box center [224, 196] width 389 height 487
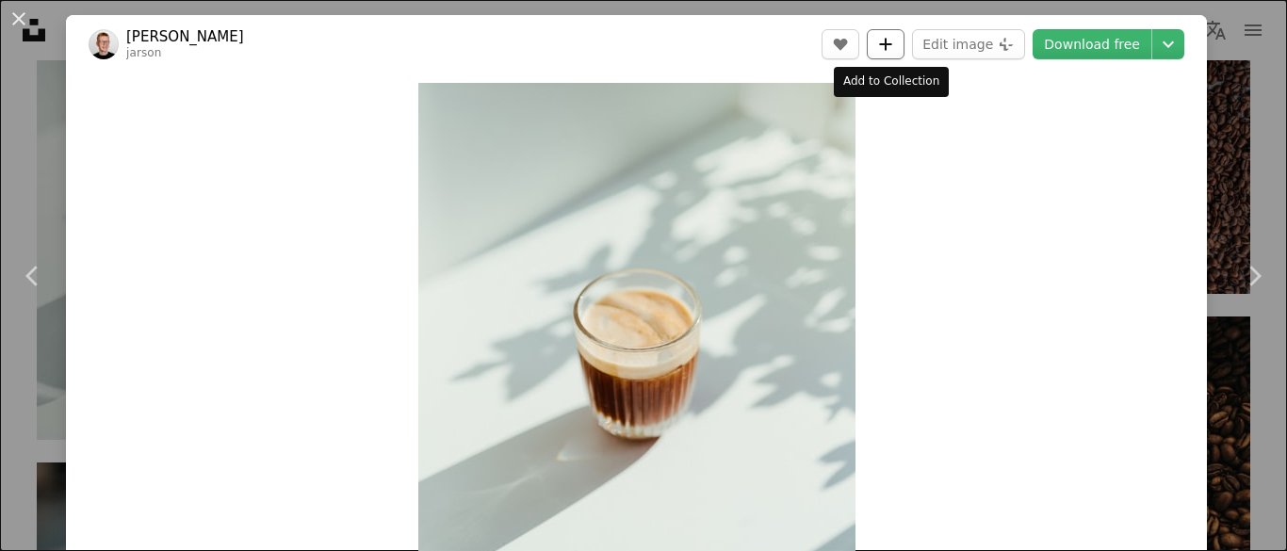
click at [884, 52] on button "A plus sign" at bounding box center [886, 44] width 38 height 30
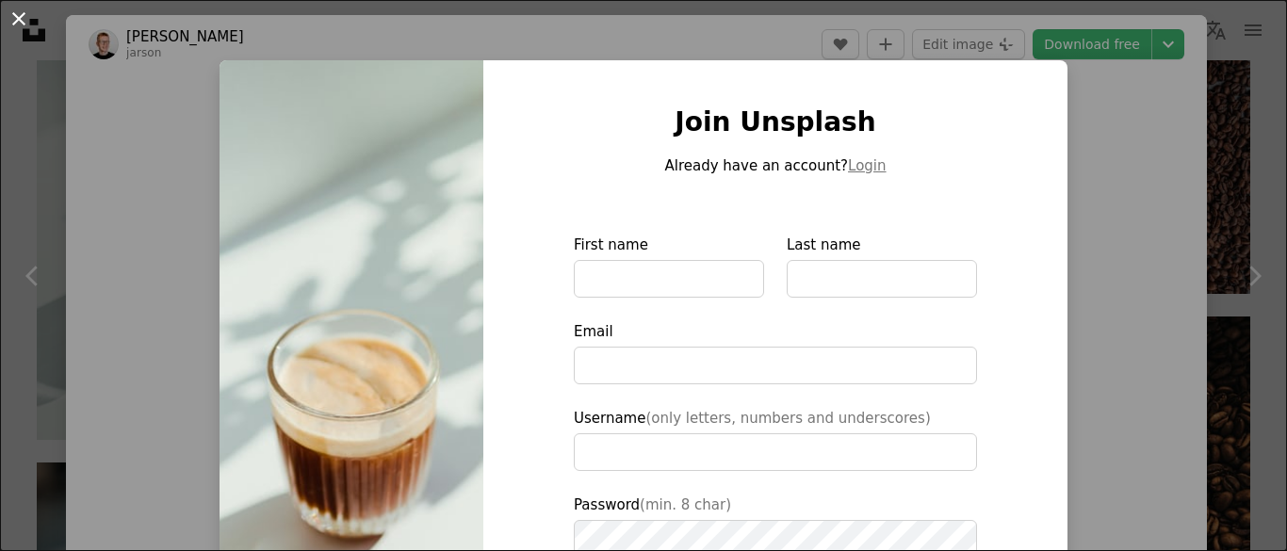
click at [30, 18] on button "An X shape" at bounding box center [19, 19] width 23 height 23
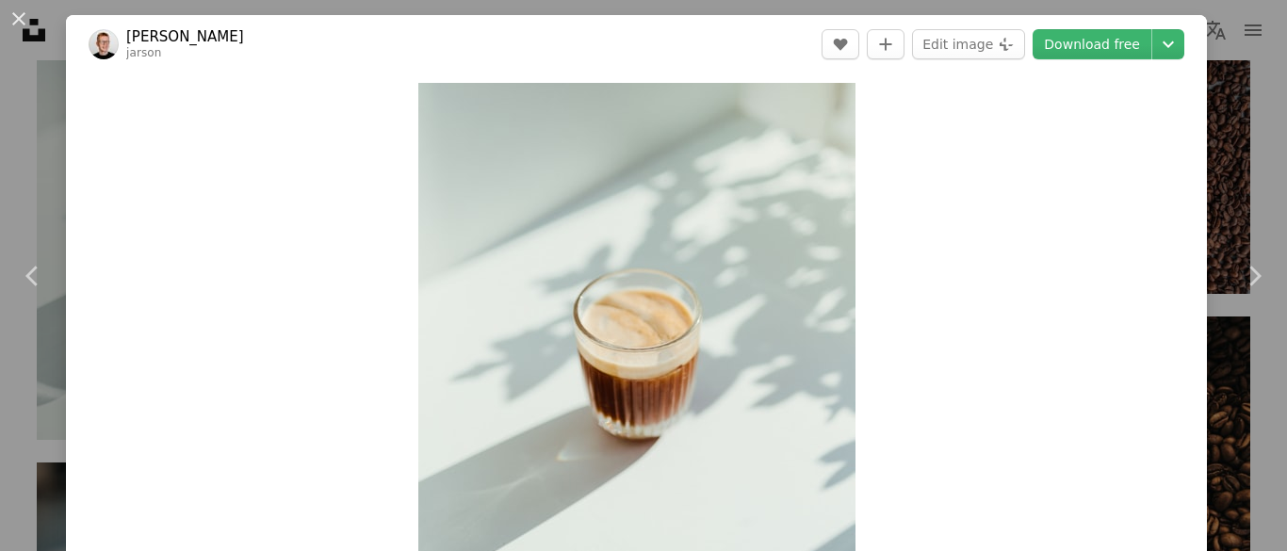
click at [30, 18] on button "An X shape" at bounding box center [19, 19] width 23 height 23
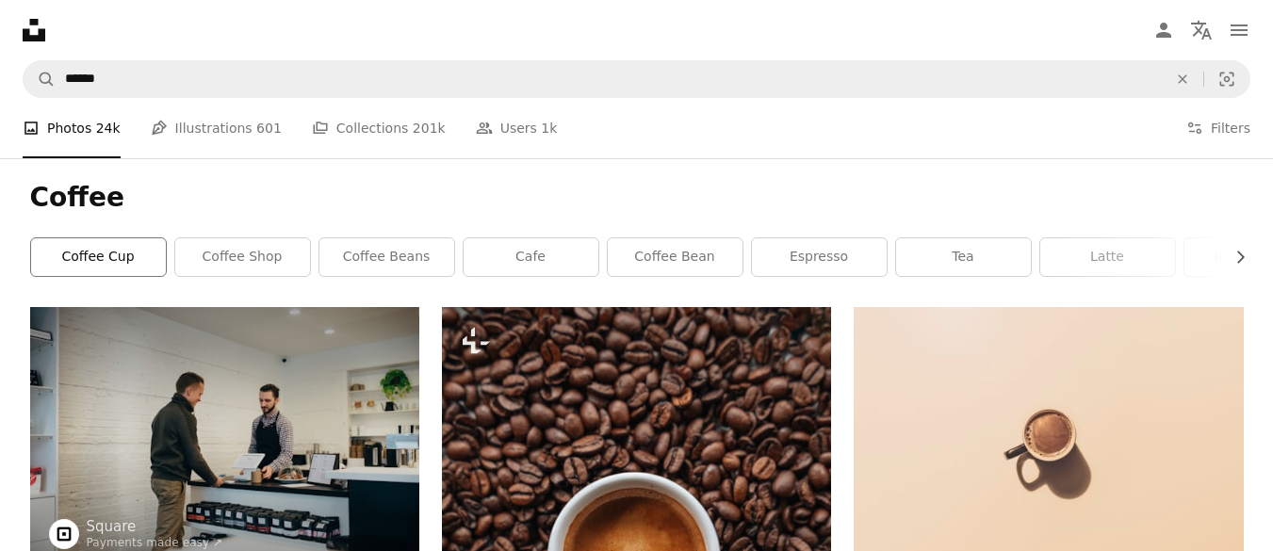
click at [130, 262] on link "coffee cup" at bounding box center [98, 257] width 135 height 38
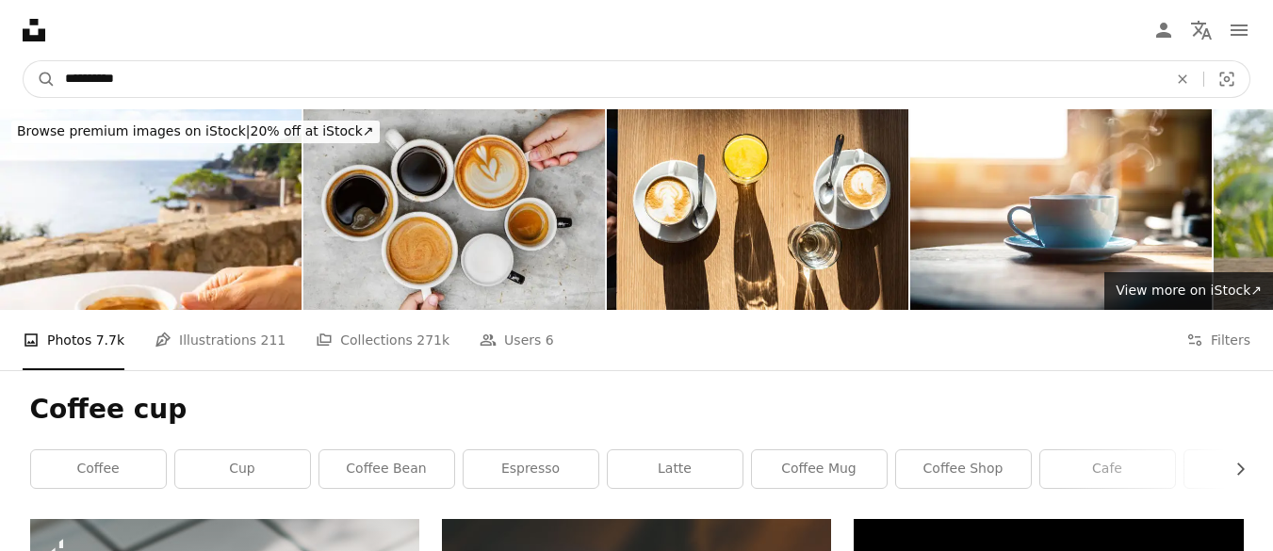
click at [207, 83] on input "**********" at bounding box center [609, 79] width 1106 height 36
type input "**********"
click at [24, 61] on button "A magnifying glass" at bounding box center [40, 79] width 32 height 36
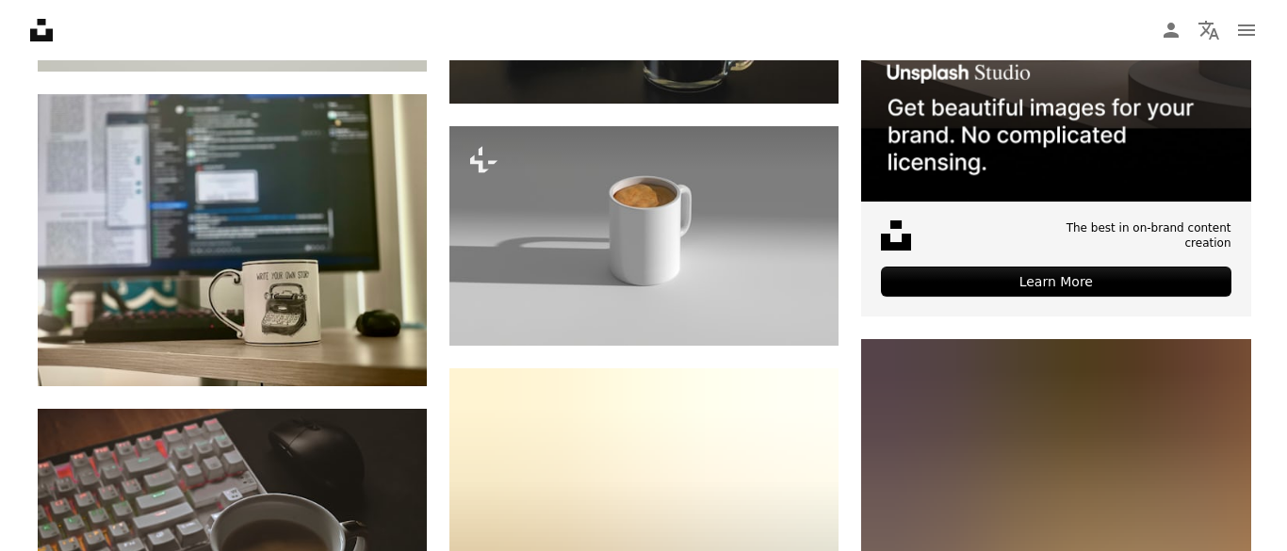
scroll to position [712, 0]
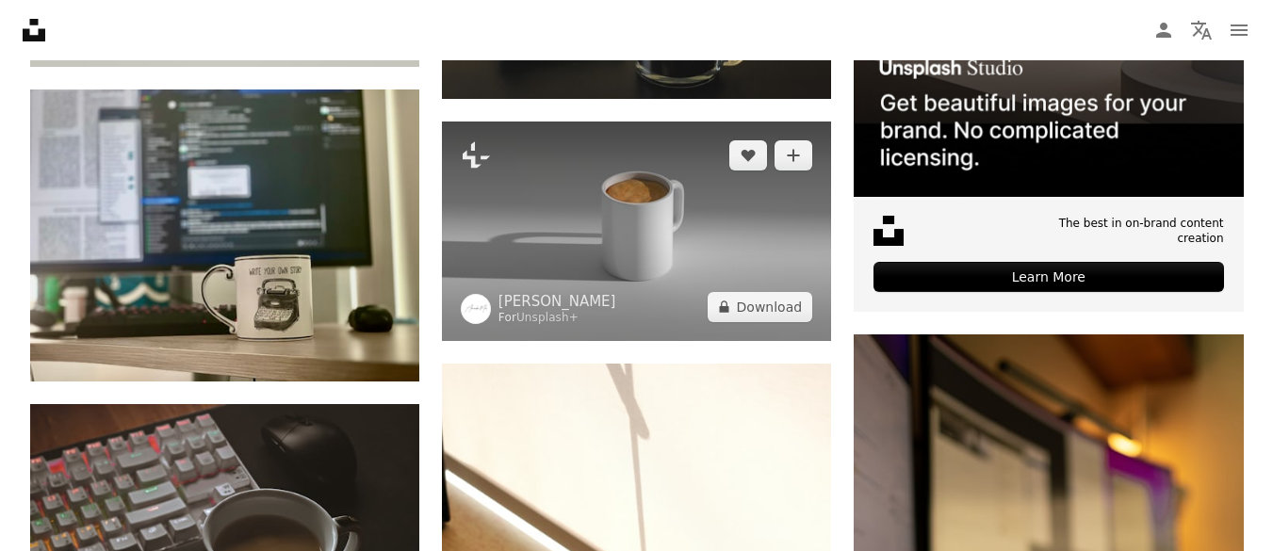
click at [682, 290] on img at bounding box center [636, 231] width 389 height 219
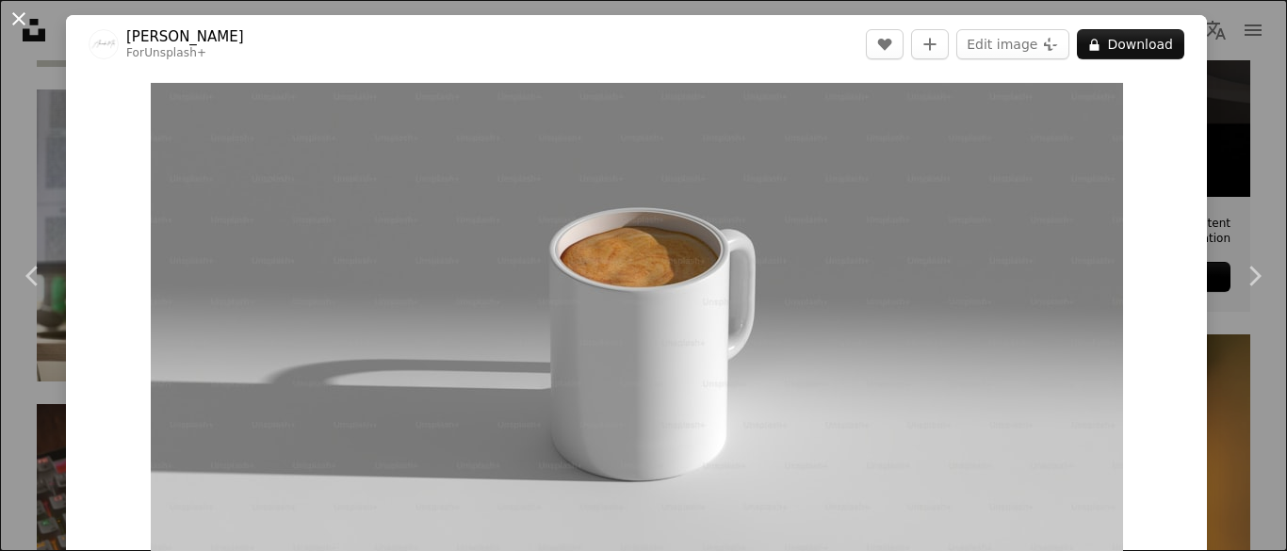
click at [14, 16] on button "An X shape" at bounding box center [19, 19] width 23 height 23
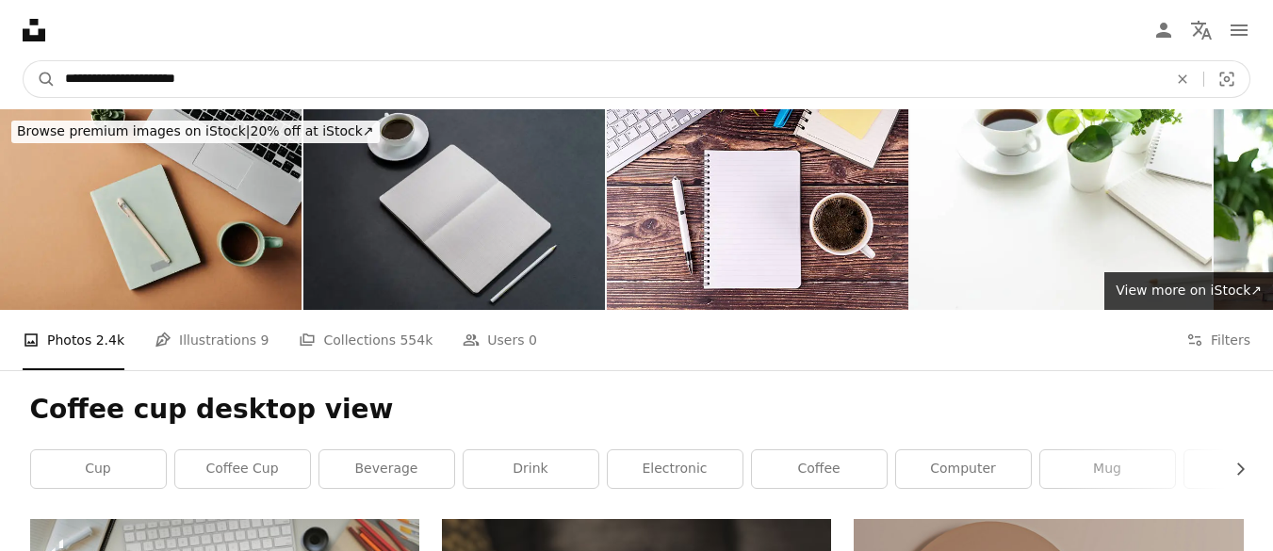
drag, startPoint x: 125, startPoint y: 78, endPoint x: 105, endPoint y: 77, distance: 19.8
click at [105, 77] on input "**********" at bounding box center [609, 79] width 1106 height 36
type input "**********"
click at [24, 61] on button "A magnifying glass" at bounding box center [40, 79] width 32 height 36
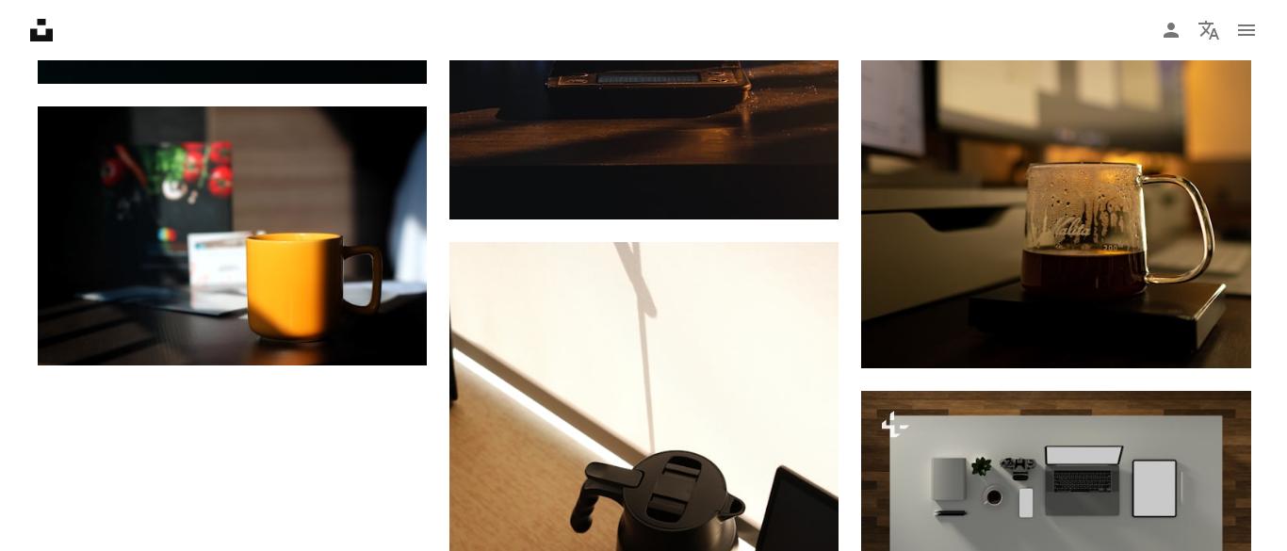
scroll to position [2904, 0]
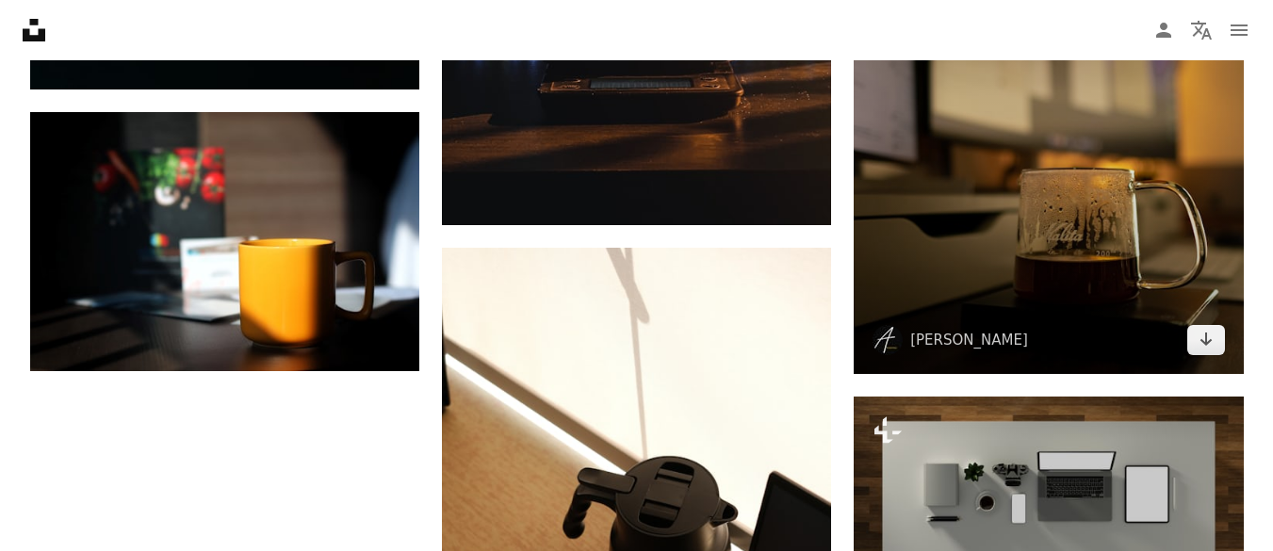
click at [1103, 240] on img at bounding box center [1047, 130] width 389 height 487
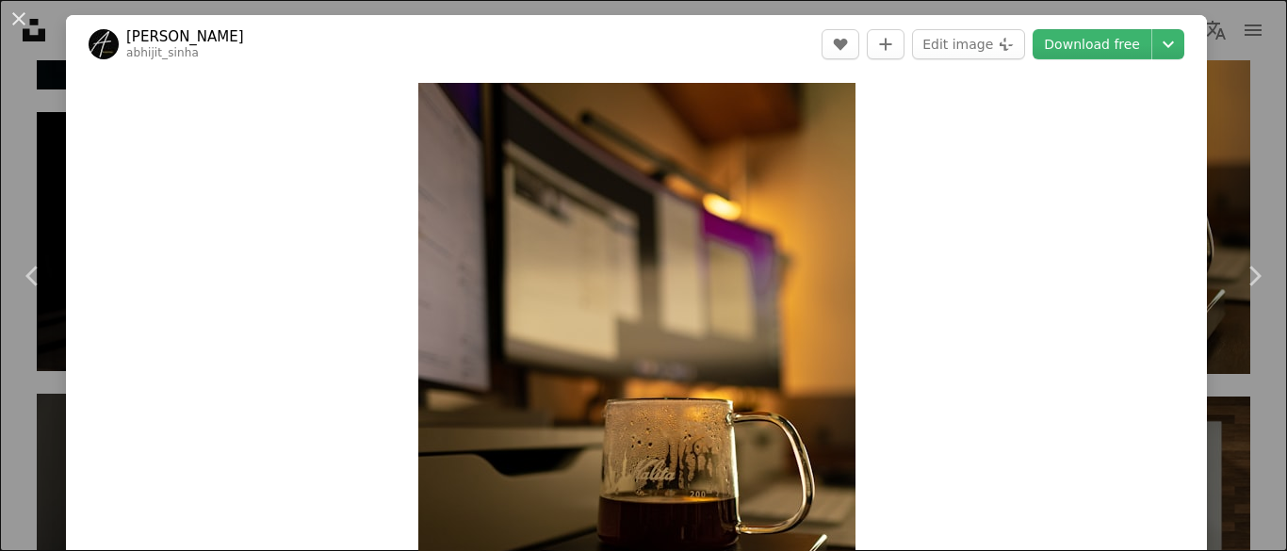
scroll to position [172, 0]
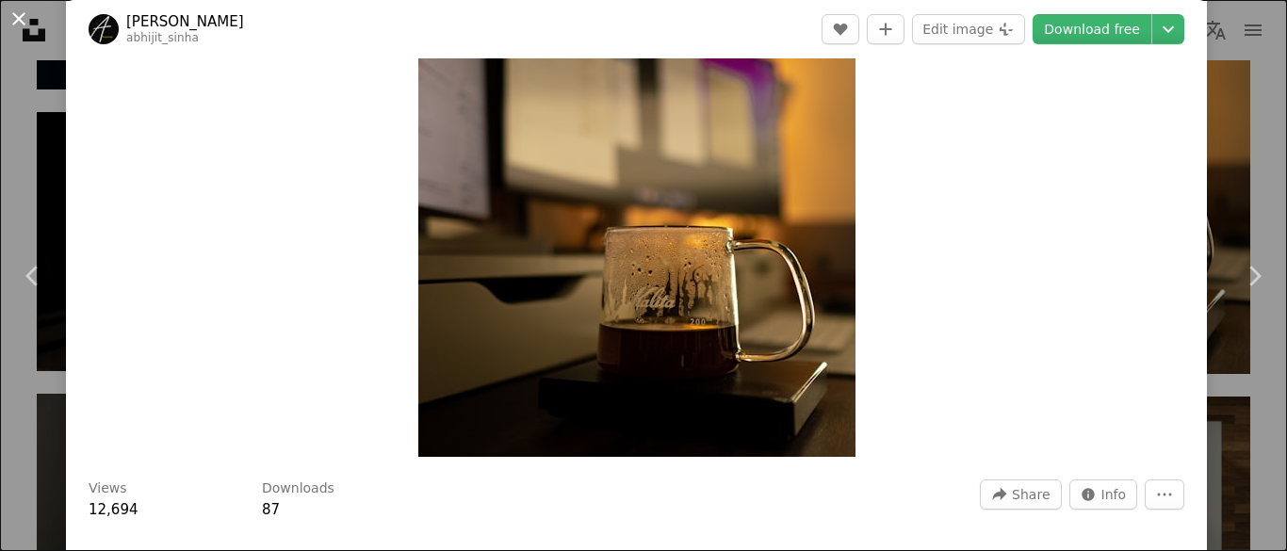
click at [14, 21] on button "An X shape" at bounding box center [19, 19] width 23 height 23
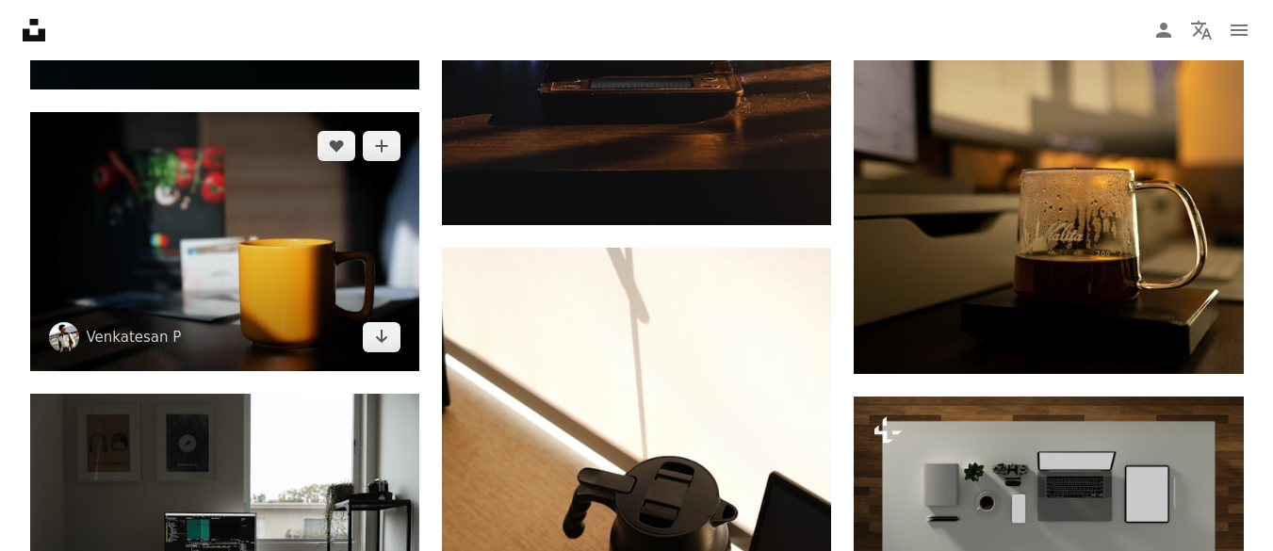
click at [223, 247] on img at bounding box center [224, 241] width 389 height 259
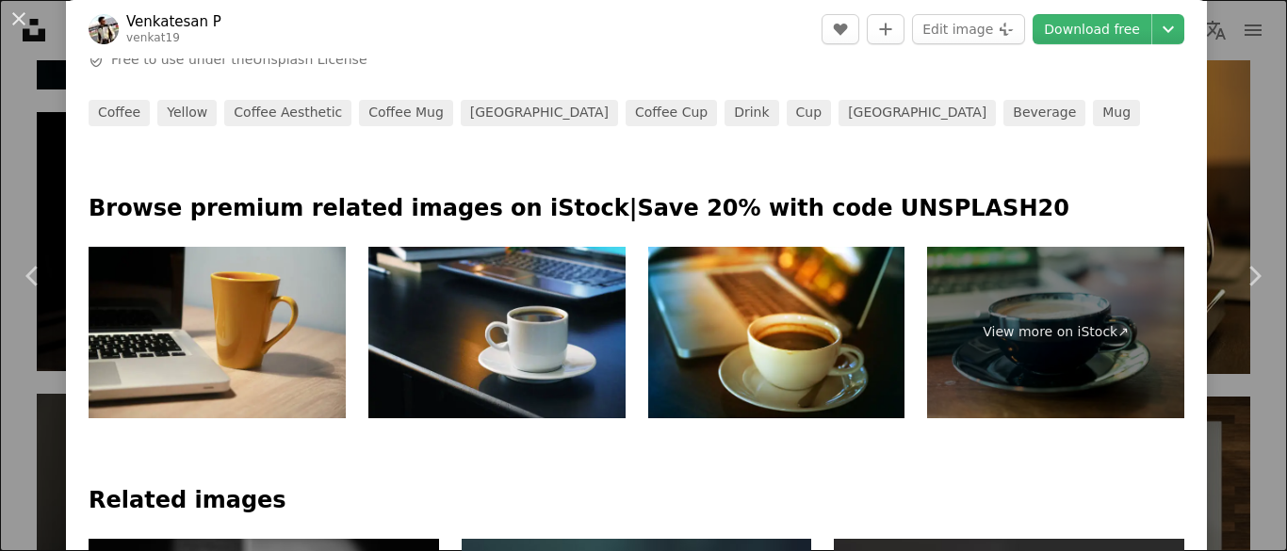
scroll to position [774, 0]
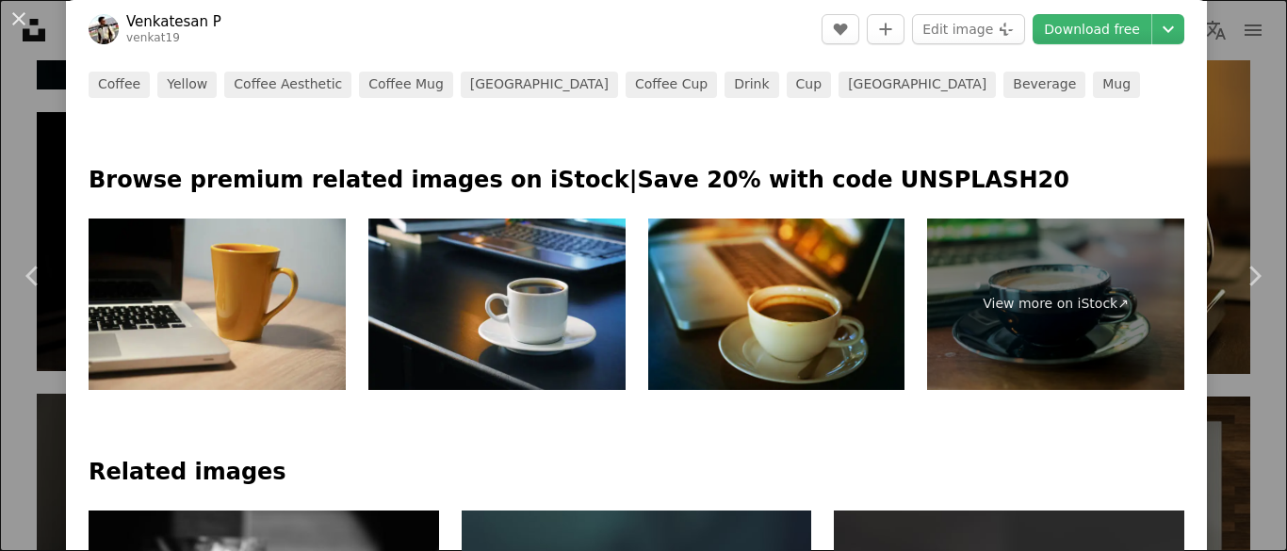
click at [763, 316] on img at bounding box center [776, 304] width 257 height 171
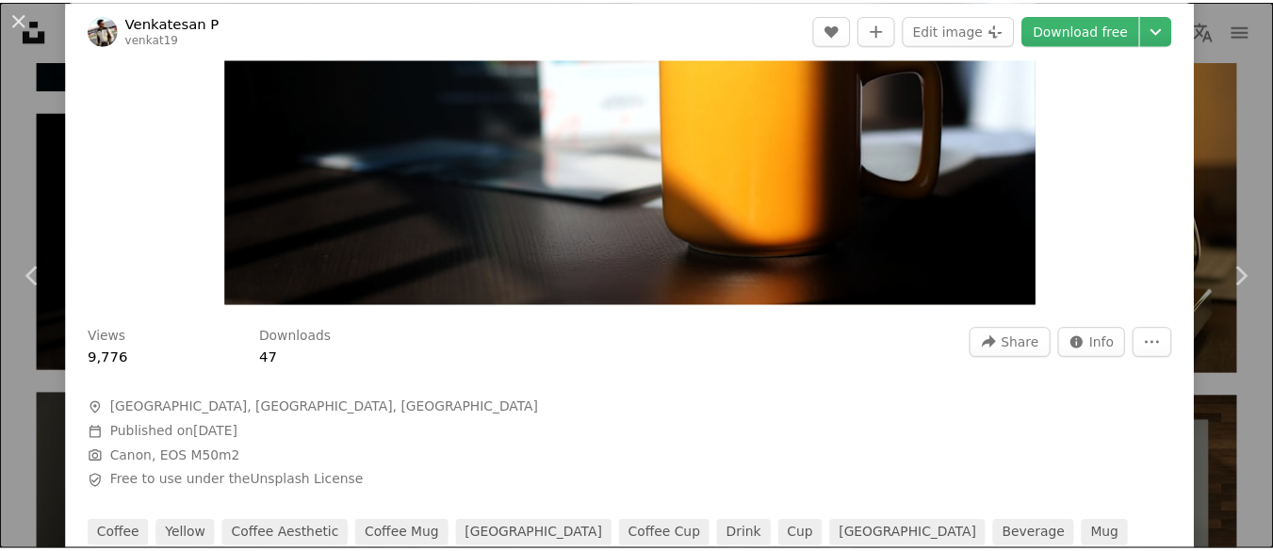
scroll to position [267, 0]
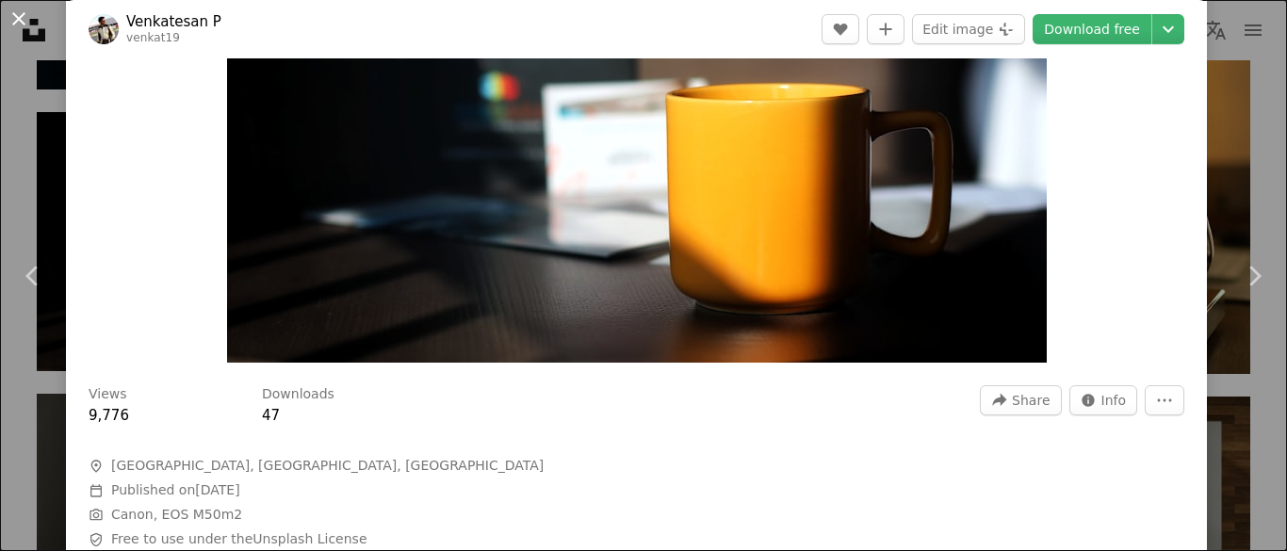
click at [17, 19] on button "An X shape" at bounding box center [19, 19] width 23 height 23
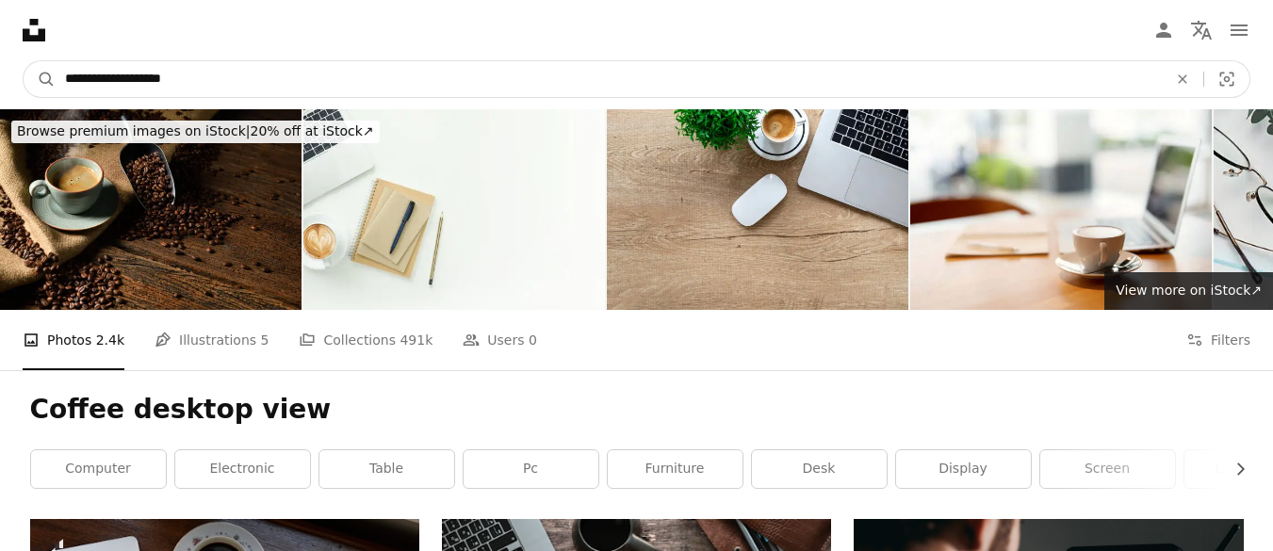
click at [110, 83] on input "**********" at bounding box center [609, 79] width 1106 height 36
type input "**********"
click button "A magnifying glass" at bounding box center [40, 79] width 32 height 36
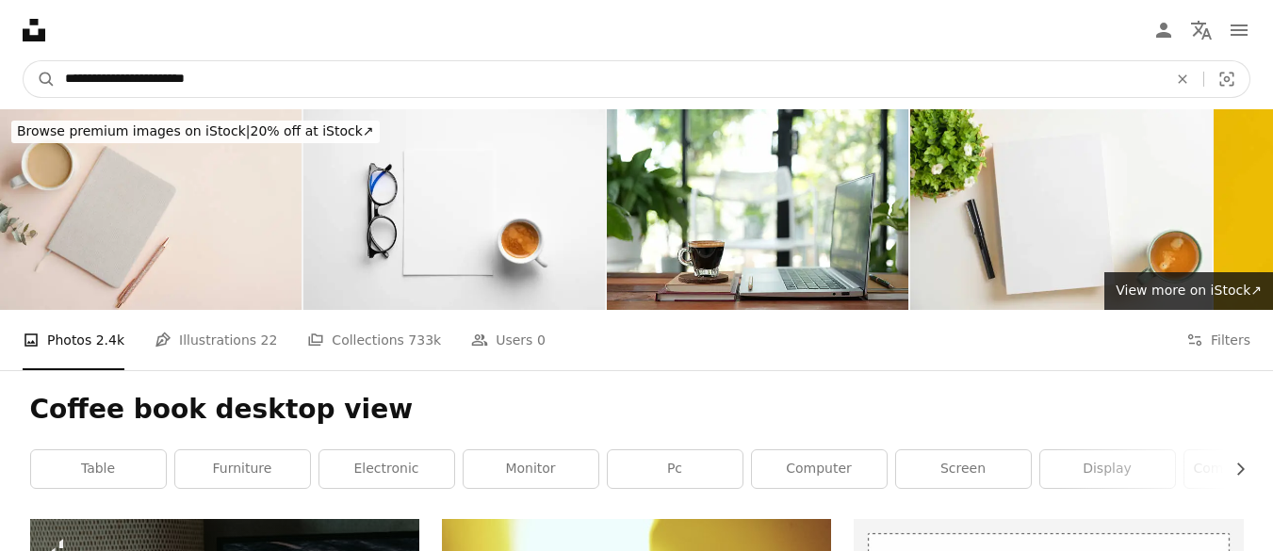
drag, startPoint x: 136, startPoint y: 77, endPoint x: 106, endPoint y: 80, distance: 29.3
click at [106, 80] on input "**********" at bounding box center [609, 79] width 1106 height 36
type input "**********"
click at [24, 61] on button "A magnifying glass" at bounding box center [40, 79] width 32 height 36
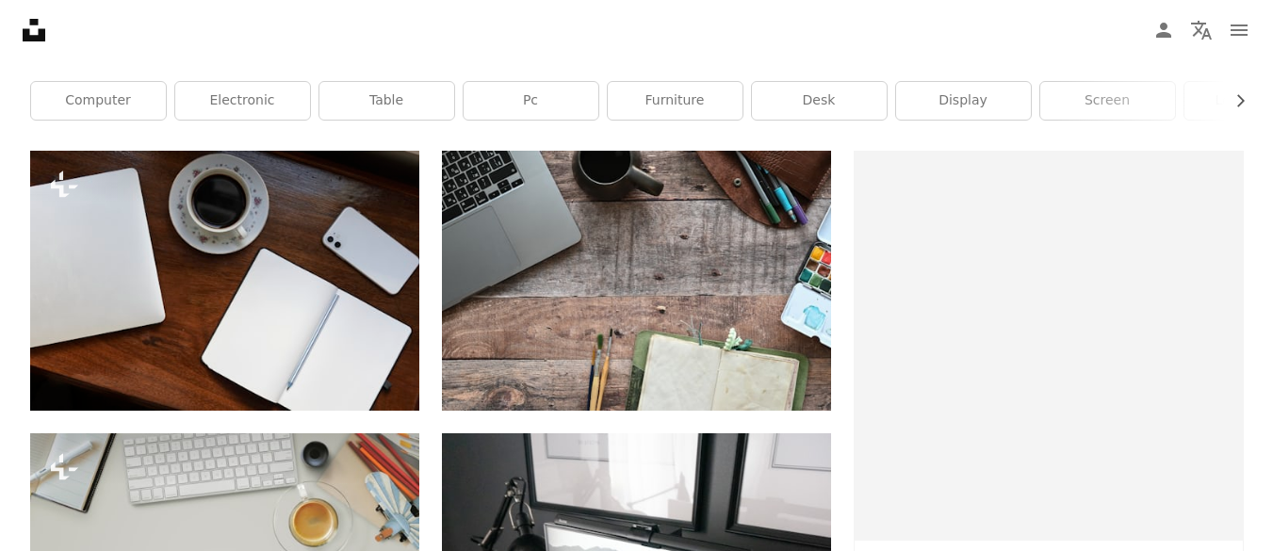
scroll to position [371, 0]
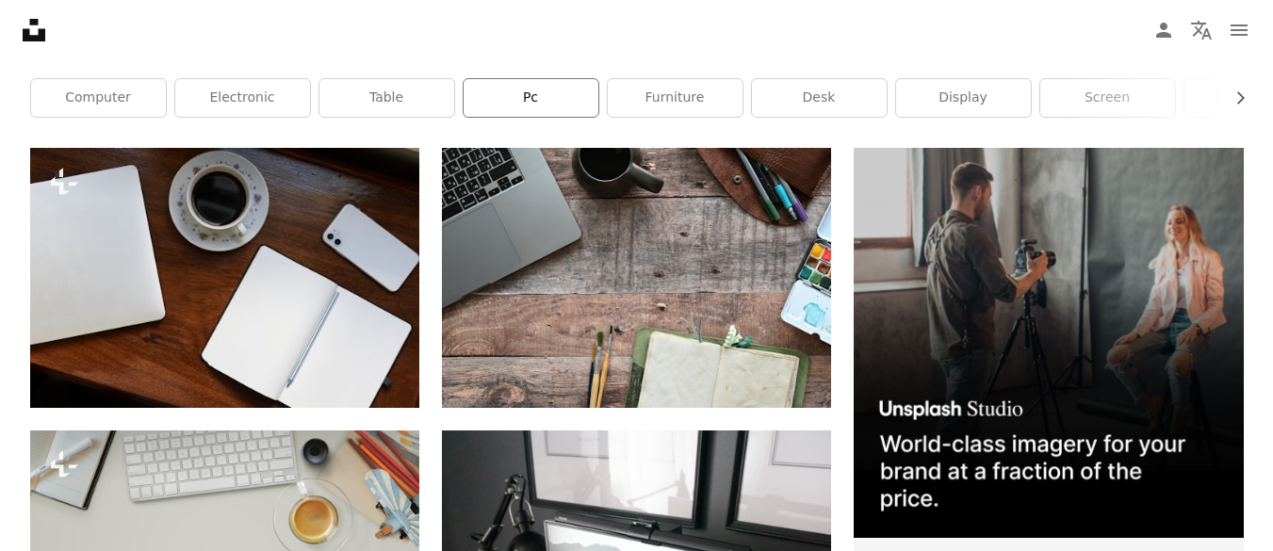
click at [543, 106] on link "pc" at bounding box center [530, 98] width 135 height 38
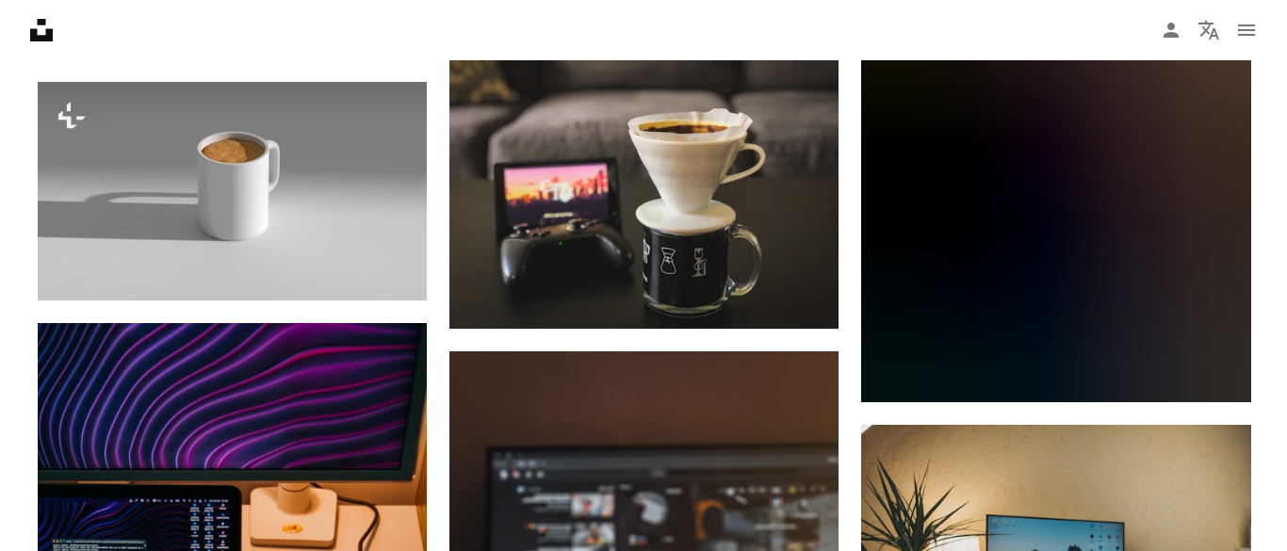
scroll to position [2041, 0]
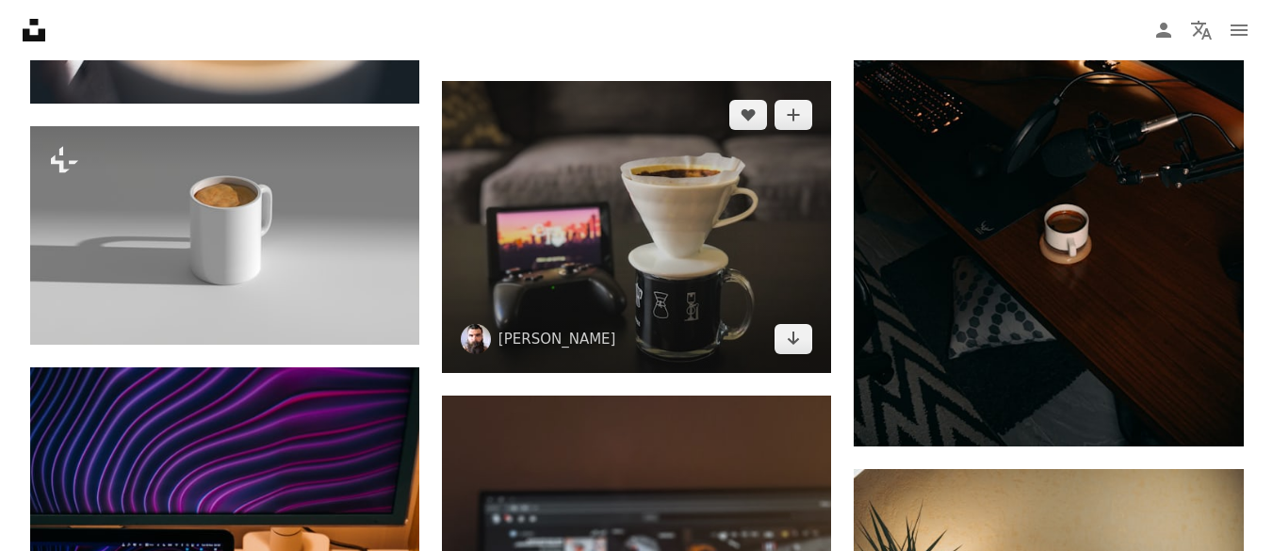
click at [761, 289] on img at bounding box center [636, 227] width 389 height 292
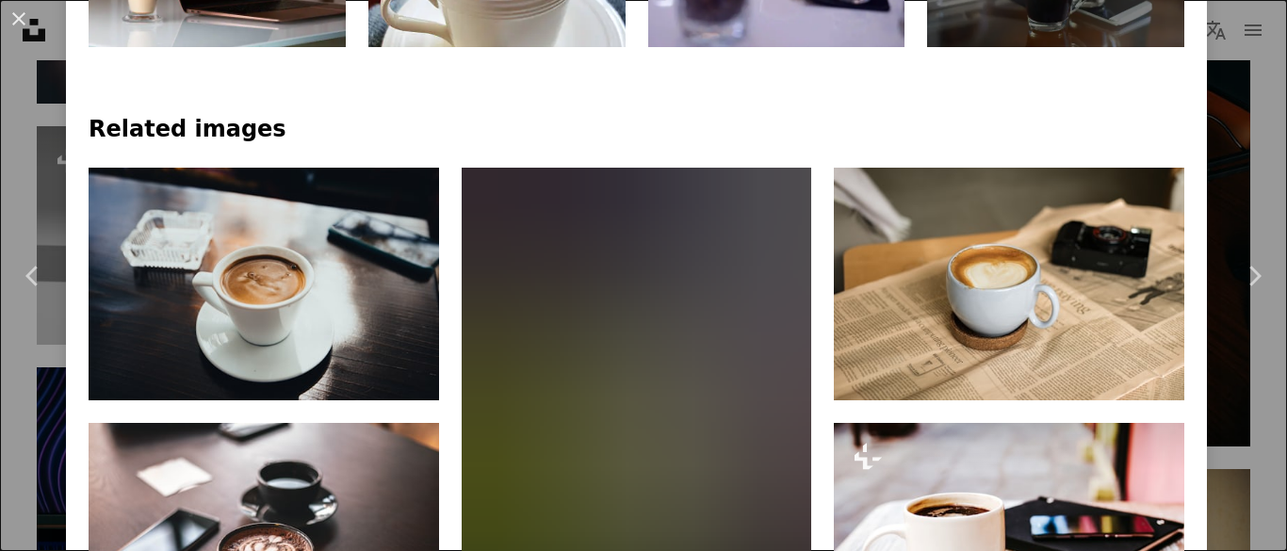
scroll to position [1204, 0]
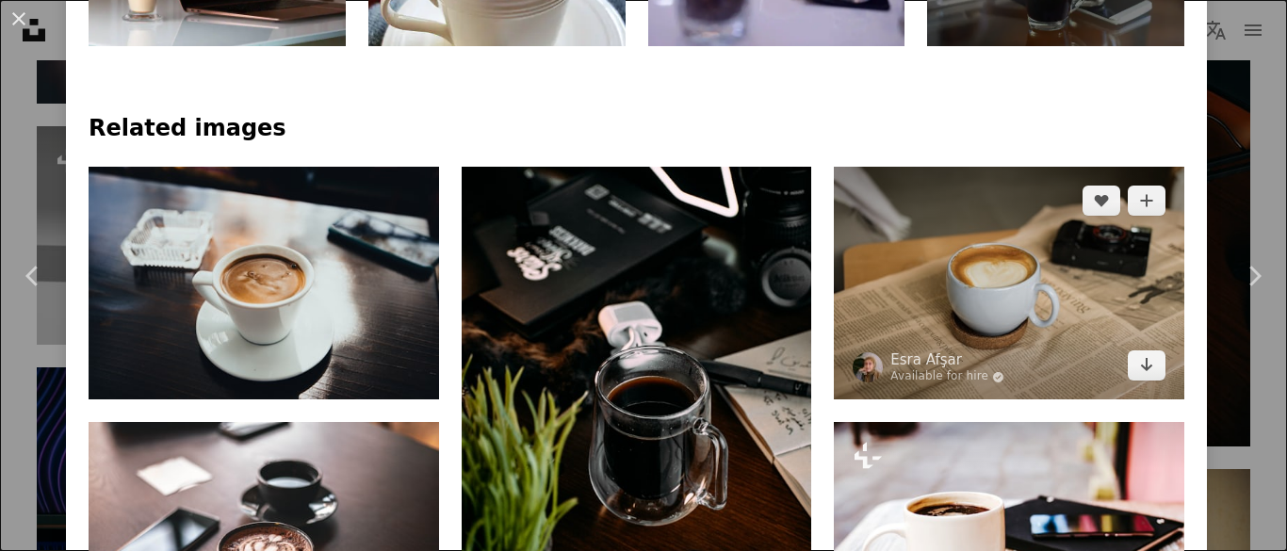
click at [998, 307] on img at bounding box center [1009, 284] width 350 height 234
